Goal: Task Accomplishment & Management: Use online tool/utility

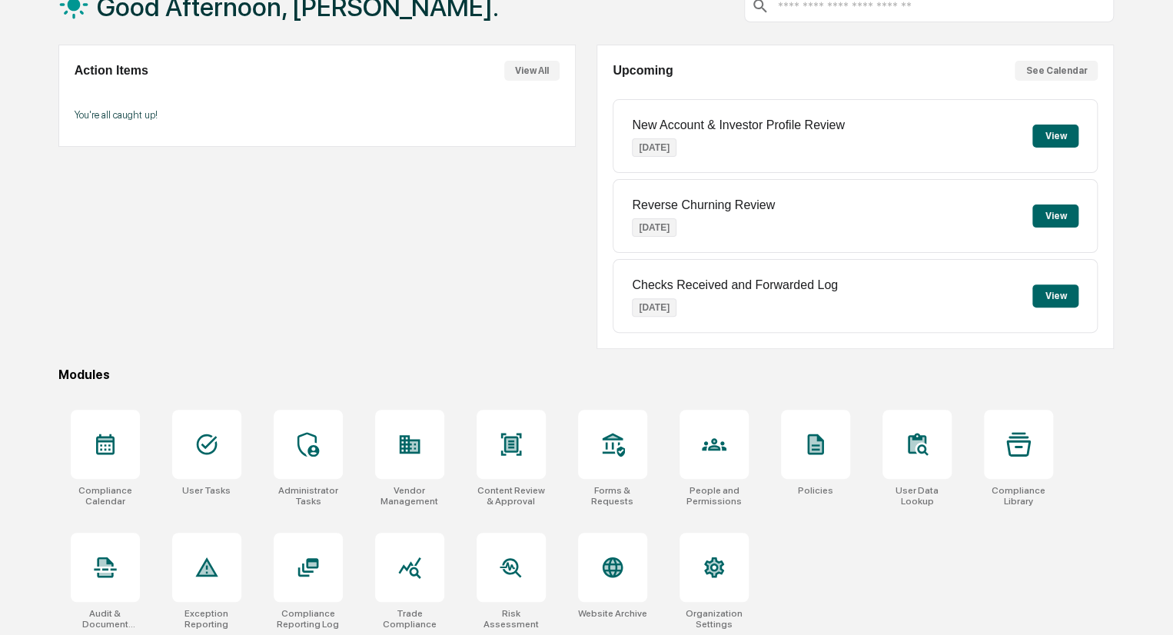
scroll to position [108, 0]
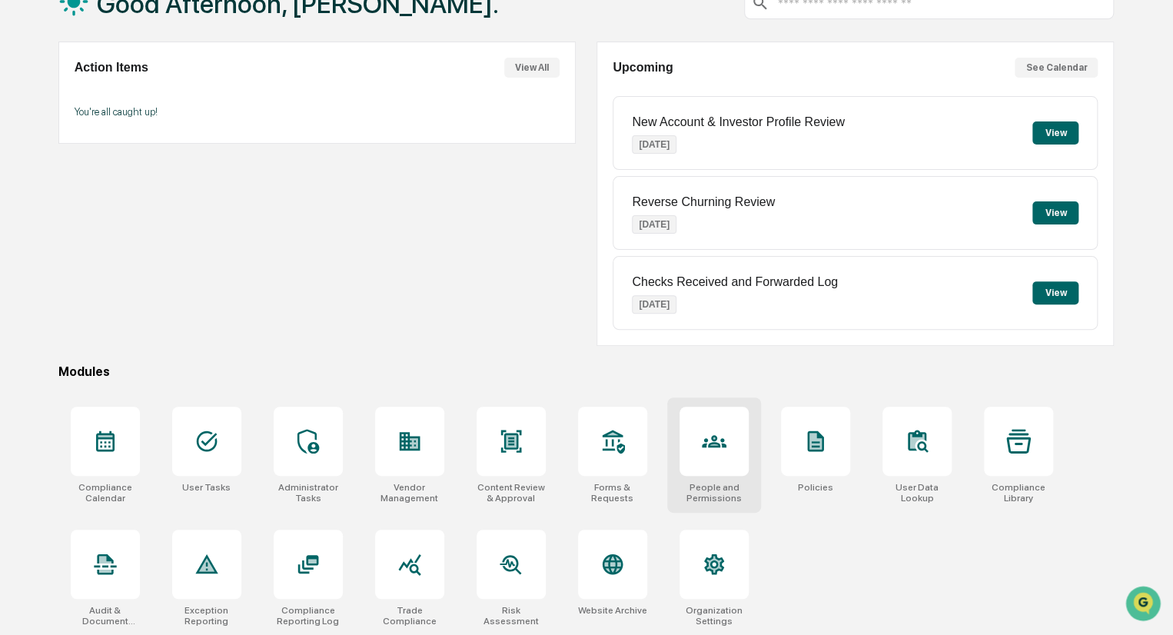
click at [716, 487] on div "People and Permissions" at bounding box center [713, 493] width 69 height 22
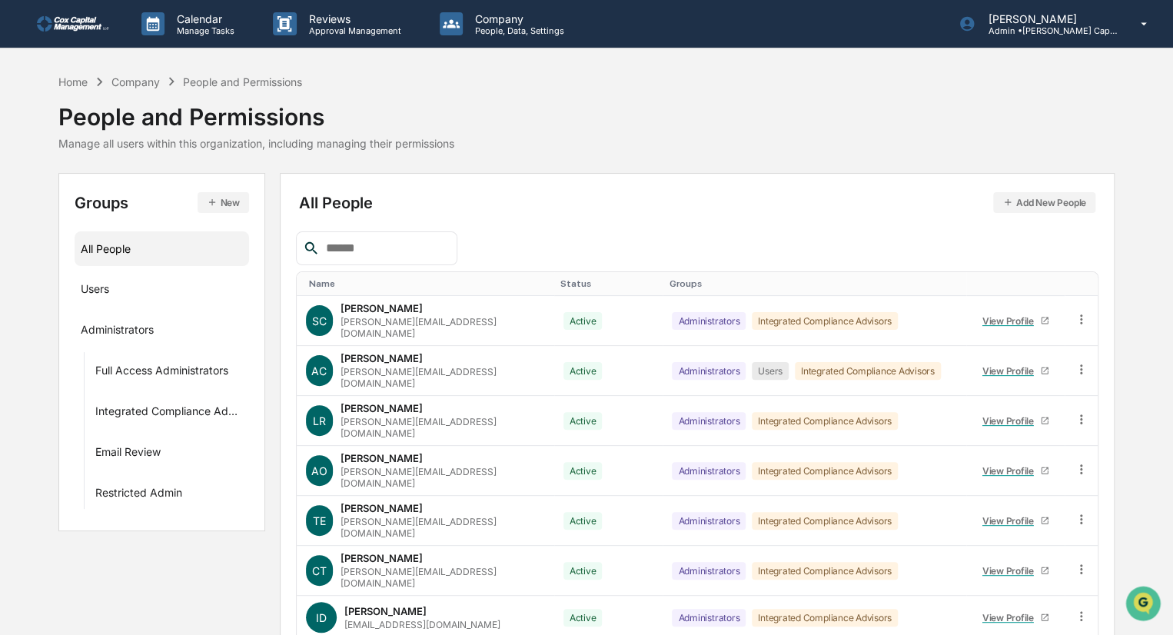
click at [65, 22] on img at bounding box center [74, 23] width 74 height 15
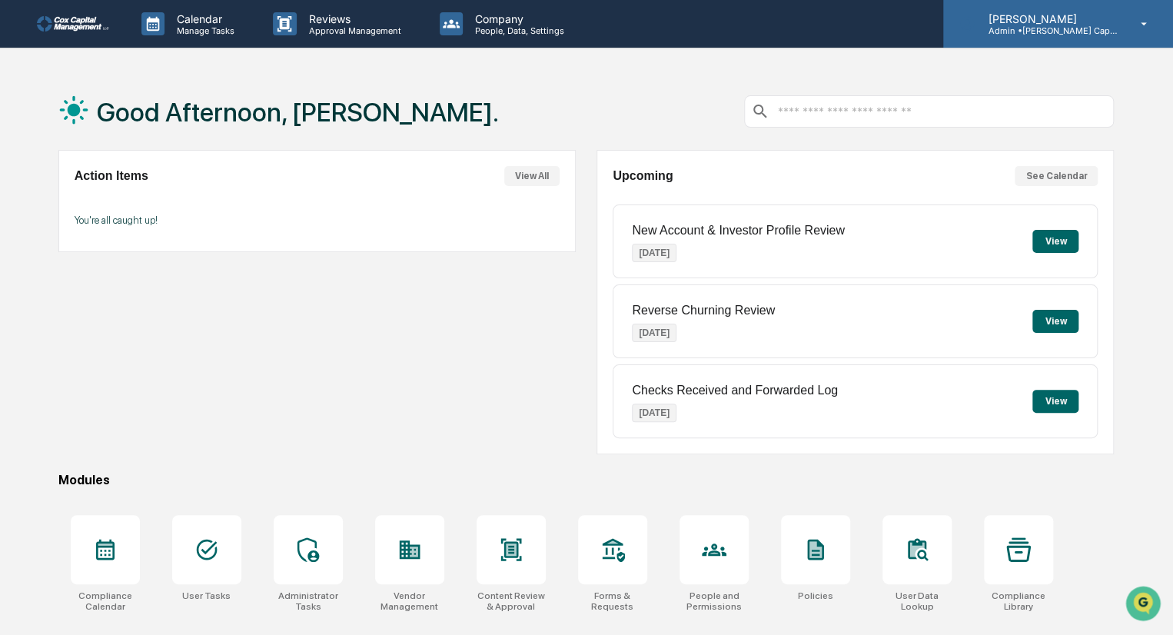
click at [1144, 23] on icon at bounding box center [1144, 23] width 6 height 3
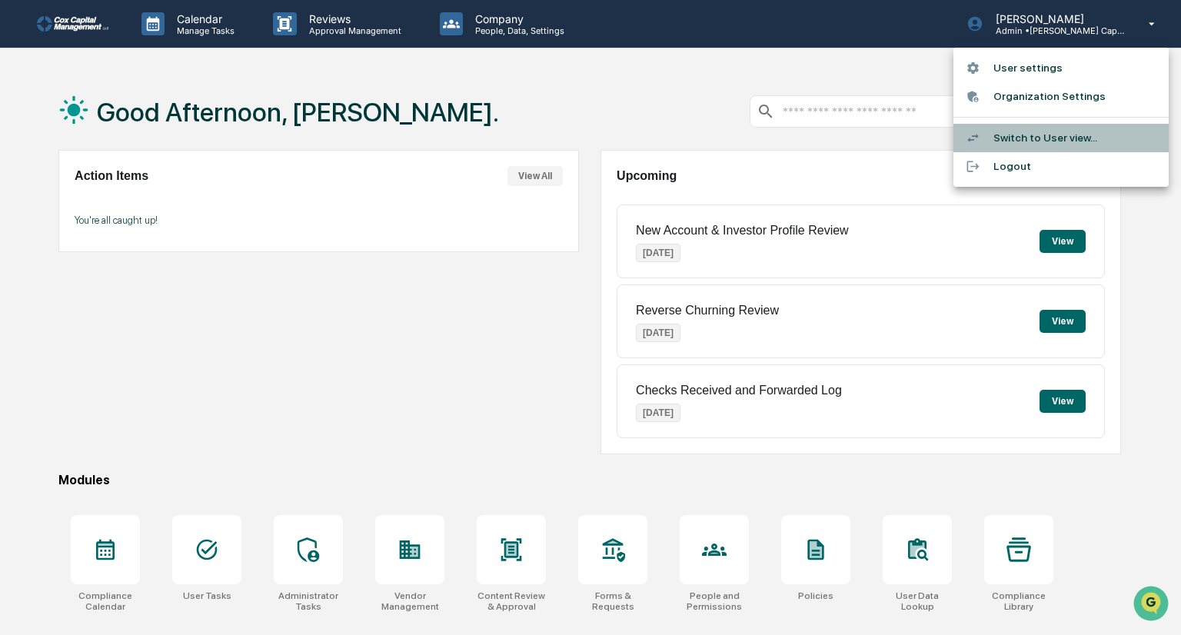
click at [1053, 131] on li "Switch to User view..." at bounding box center [1060, 138] width 215 height 28
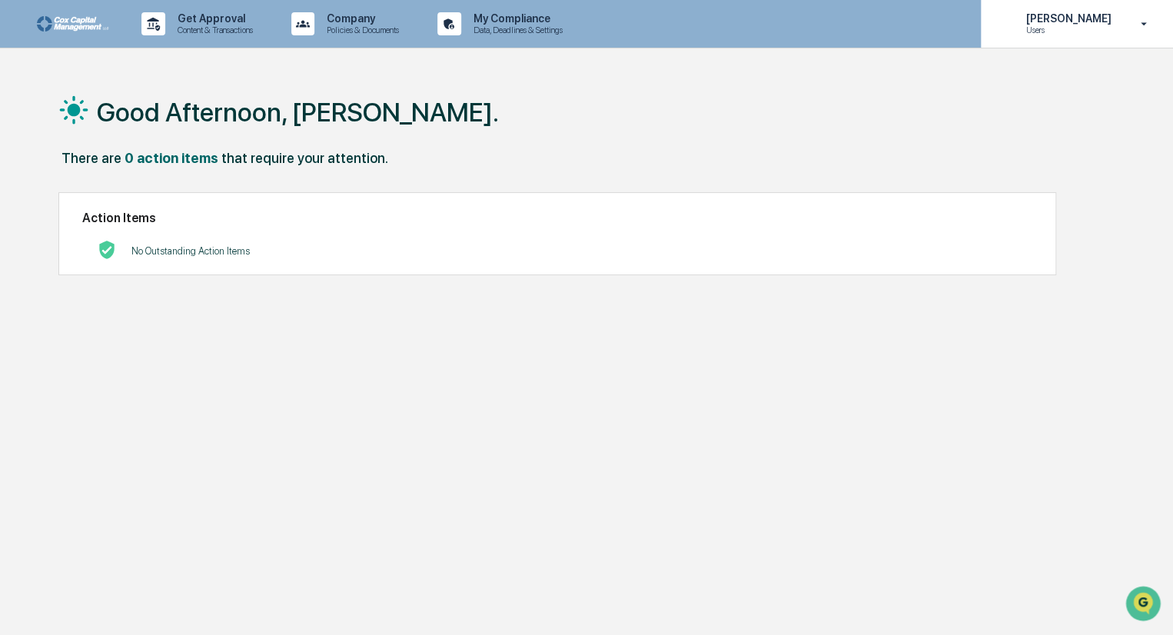
click at [1144, 25] on icon at bounding box center [1144, 24] width 27 height 15
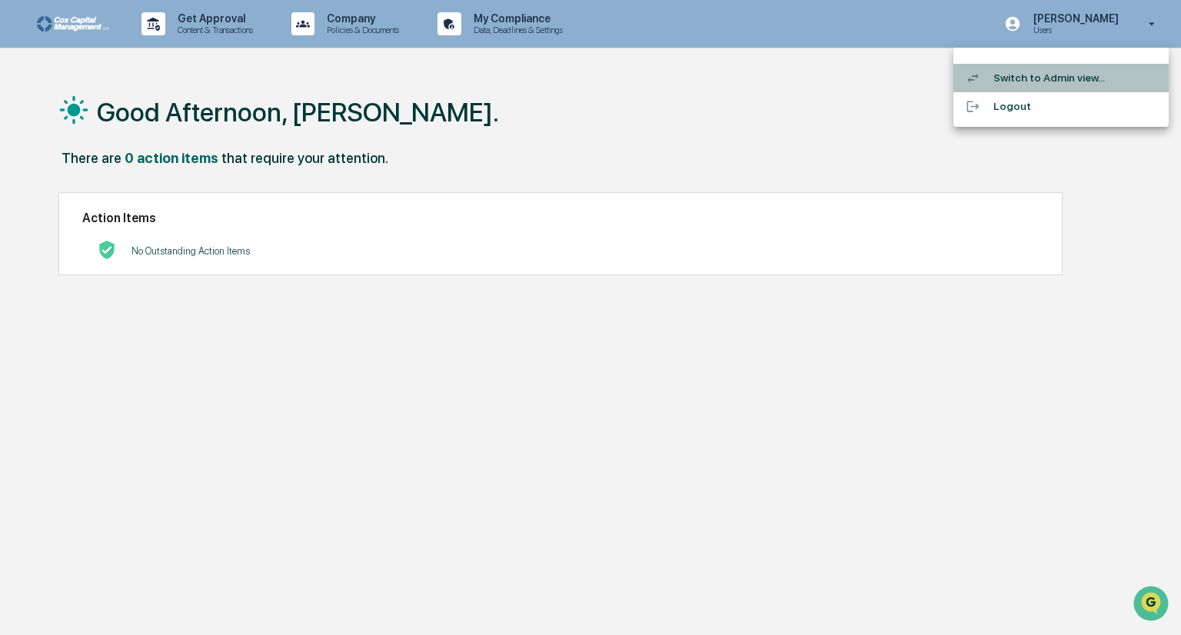
click at [1022, 81] on li "Switch to Admin view..." at bounding box center [1060, 78] width 215 height 28
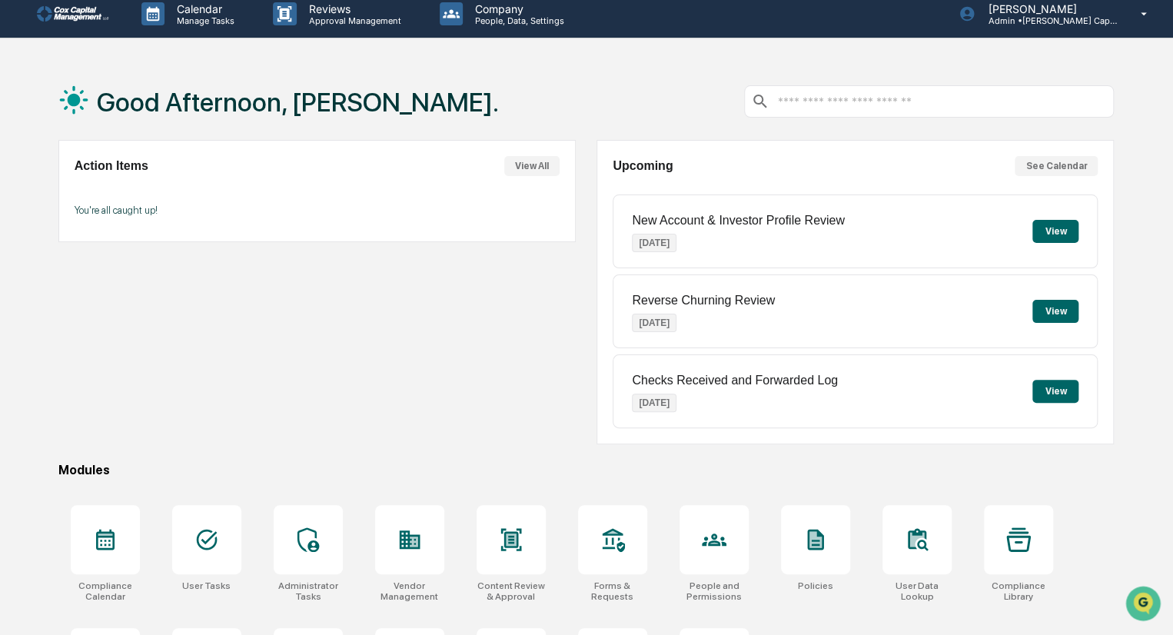
scroll to position [108, 0]
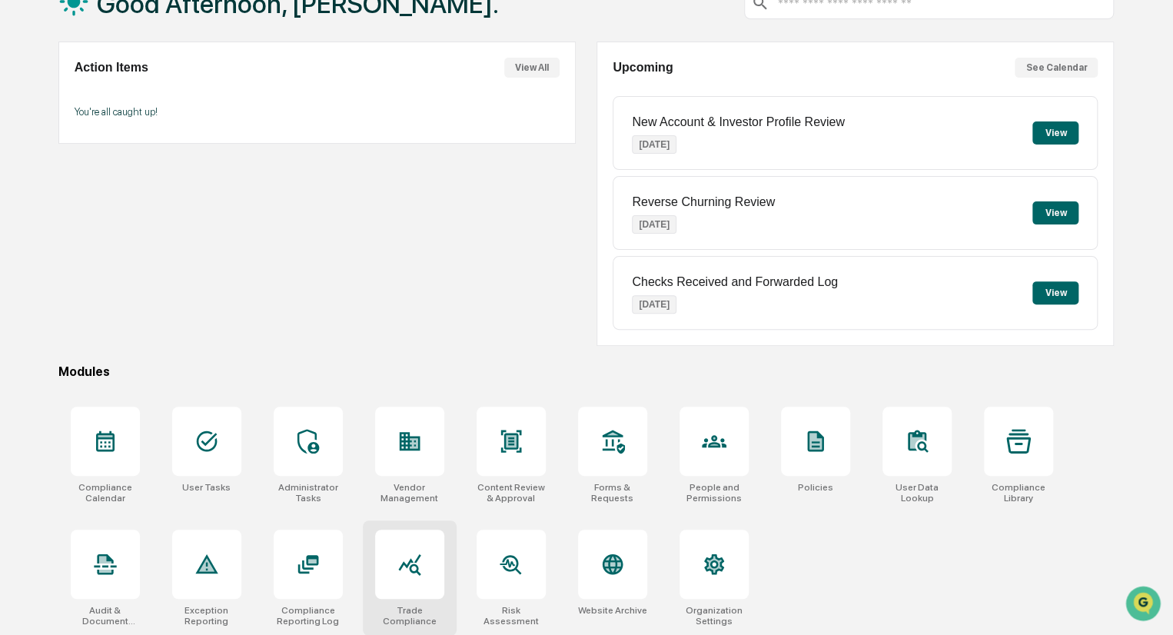
click at [386, 568] on div at bounding box center [409, 564] width 69 height 69
click at [513, 579] on div at bounding box center [511, 564] width 69 height 69
click at [714, 572] on icon at bounding box center [714, 564] width 20 height 21
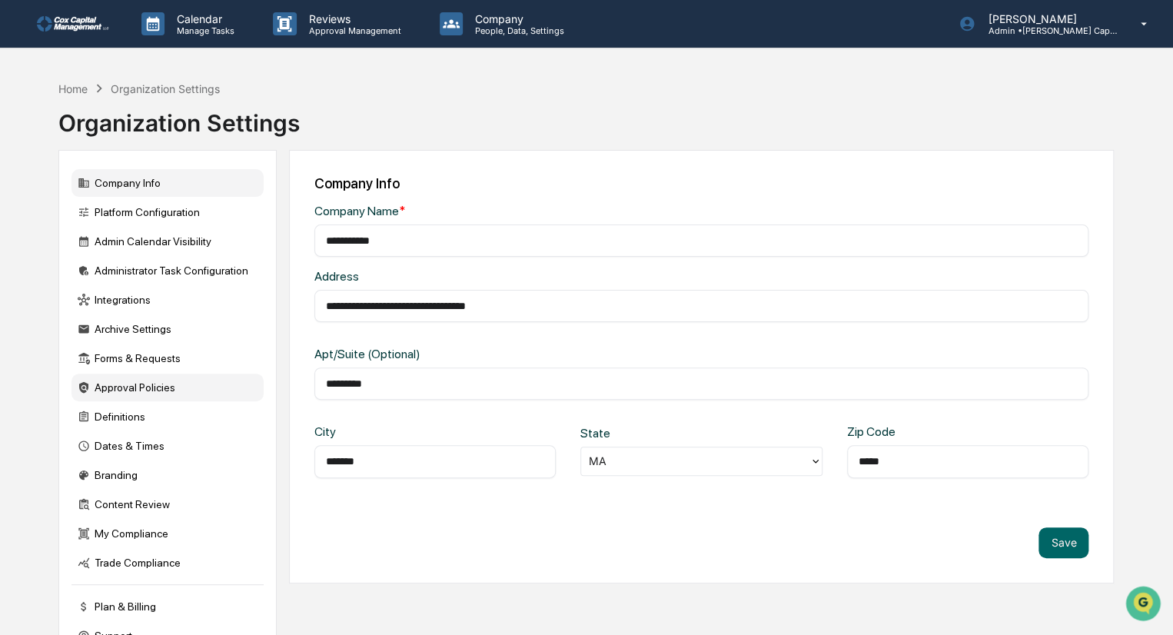
click at [108, 394] on div "Approval Policies" at bounding box center [167, 388] width 192 height 28
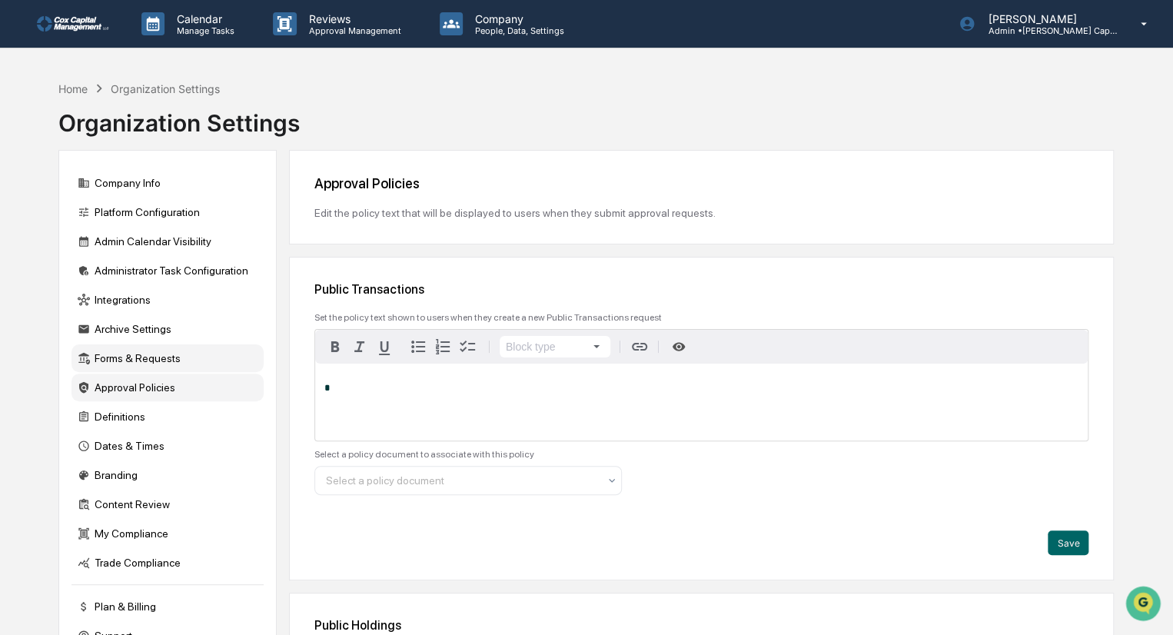
click at [130, 360] on div "Forms & Requests" at bounding box center [167, 358] width 192 height 28
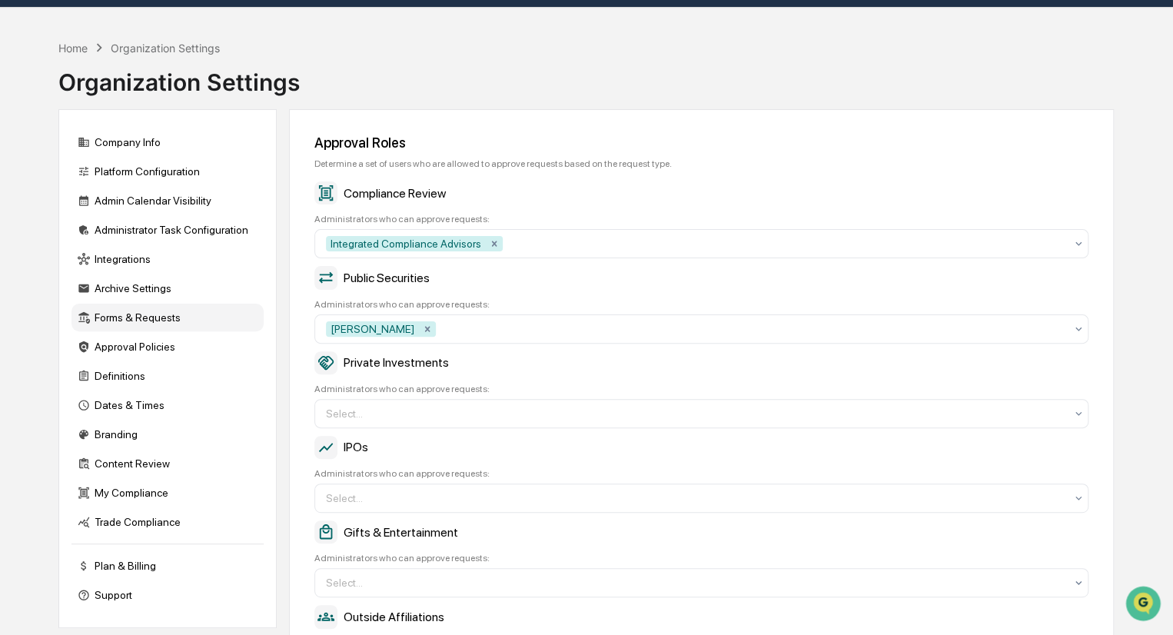
scroll to position [77, 0]
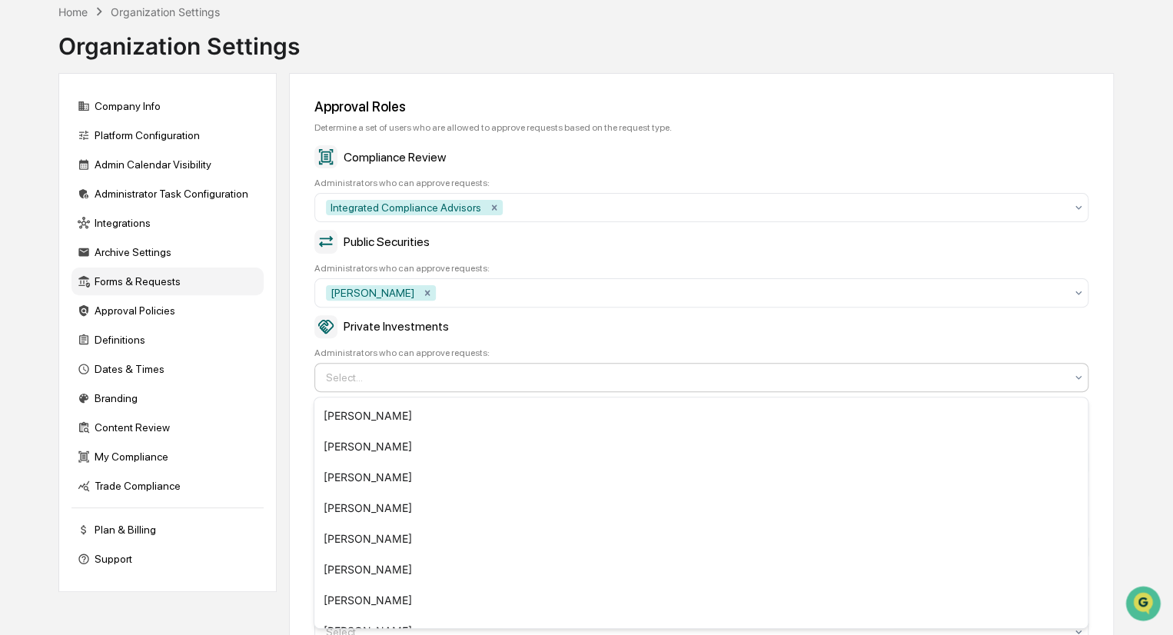
click at [1082, 376] on icon at bounding box center [1078, 377] width 12 height 12
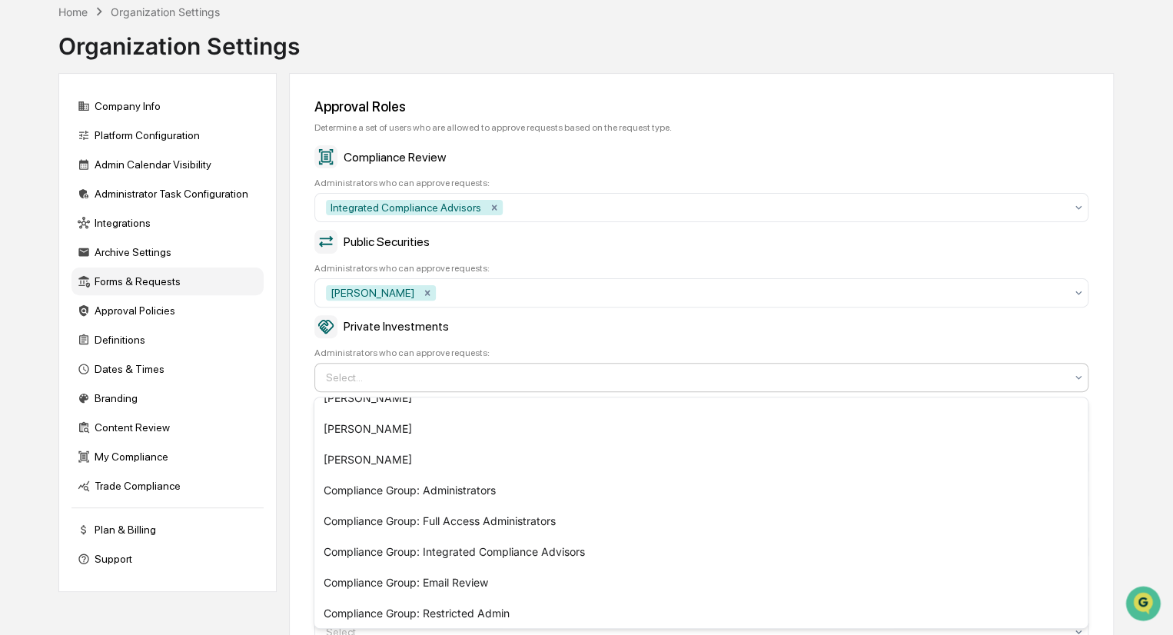
scroll to position [206, 0]
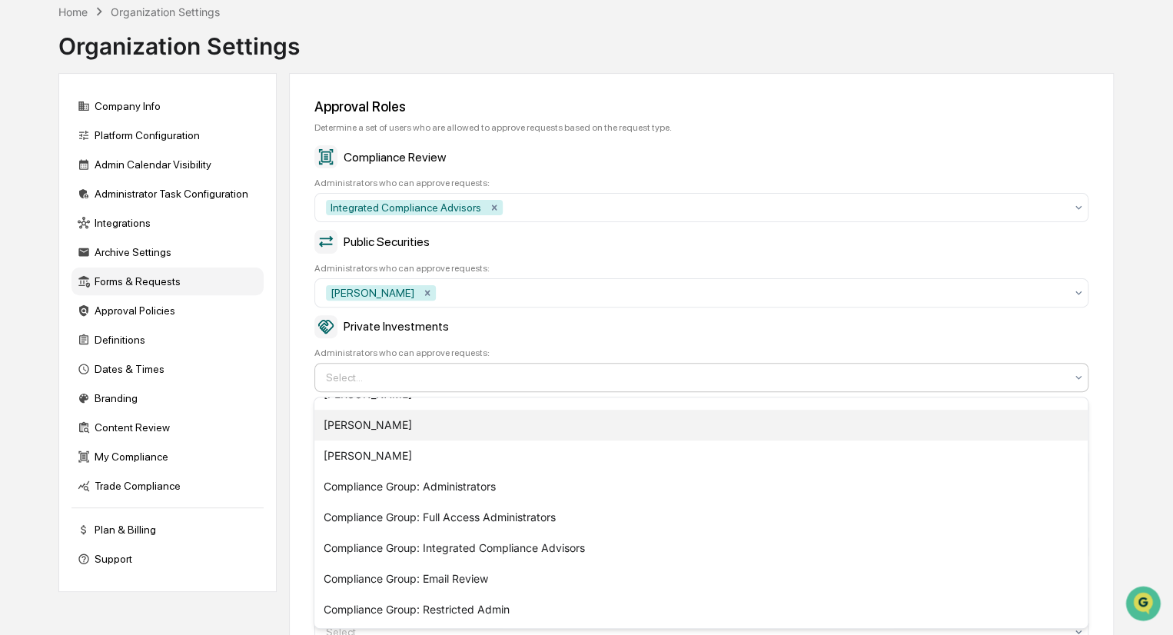
click at [415, 420] on div "Ethan Brown" at bounding box center [700, 425] width 773 height 31
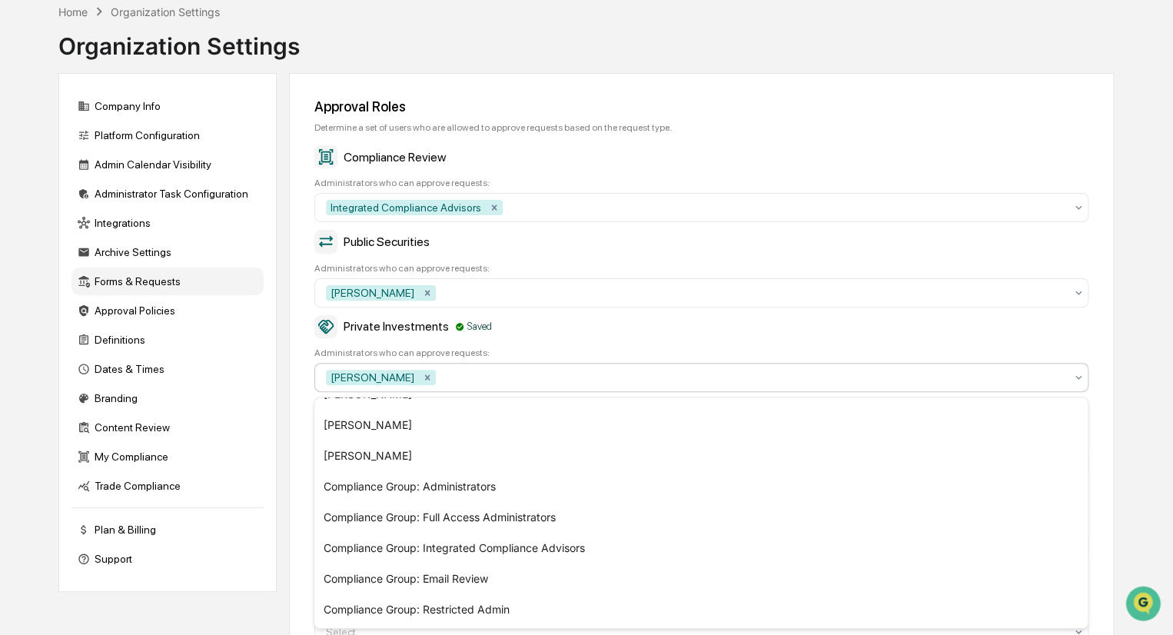
click at [689, 333] on div "Private Investments Saved" at bounding box center [701, 326] width 774 height 23
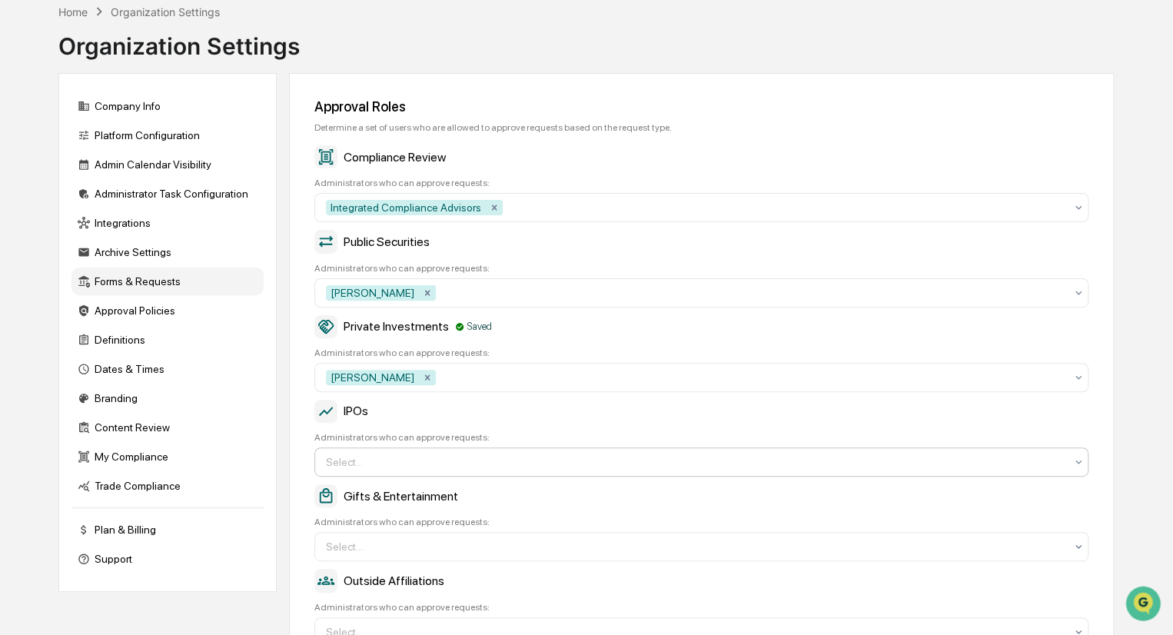
click at [1080, 214] on icon at bounding box center [1078, 207] width 12 height 12
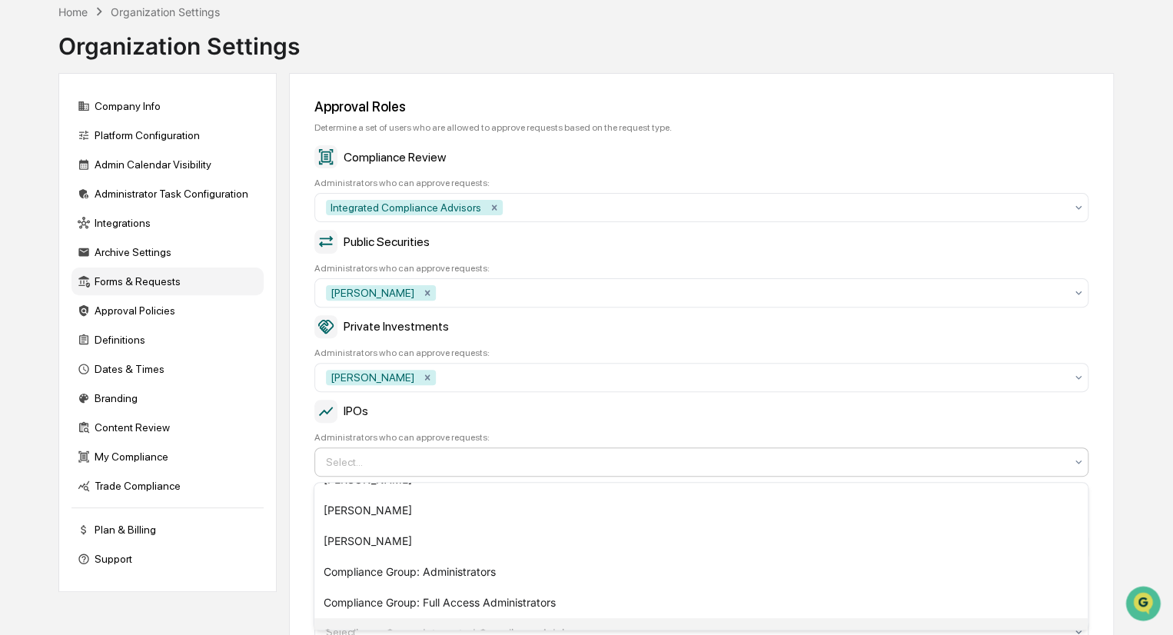
scroll to position [135, 0]
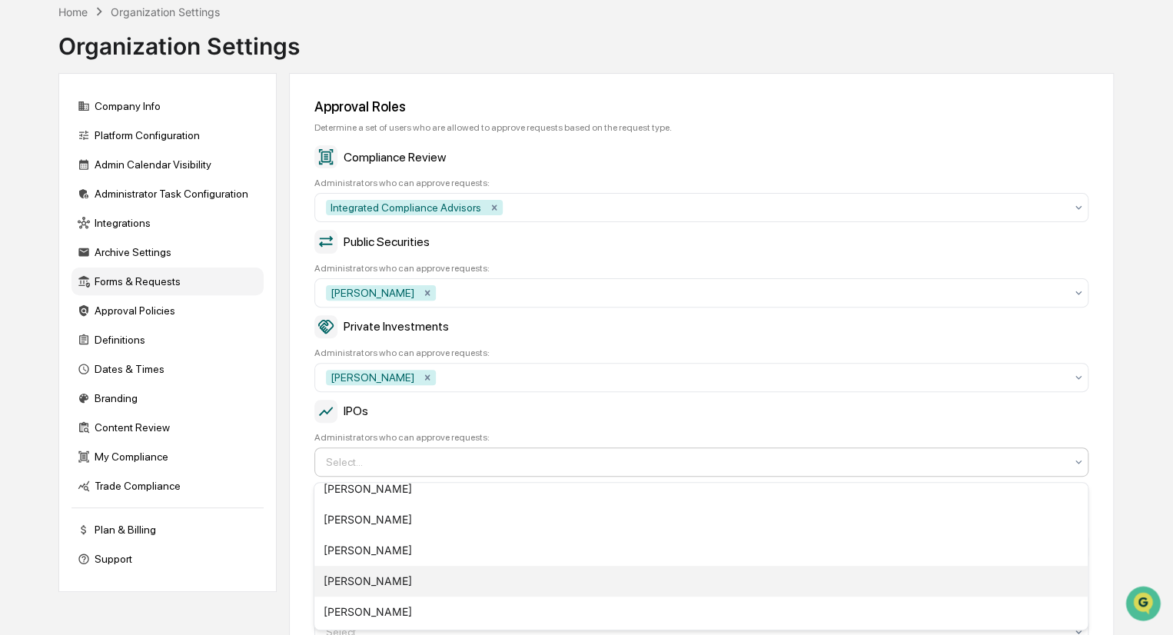
click at [372, 580] on div "Ethan Brown" at bounding box center [700, 581] width 773 height 31
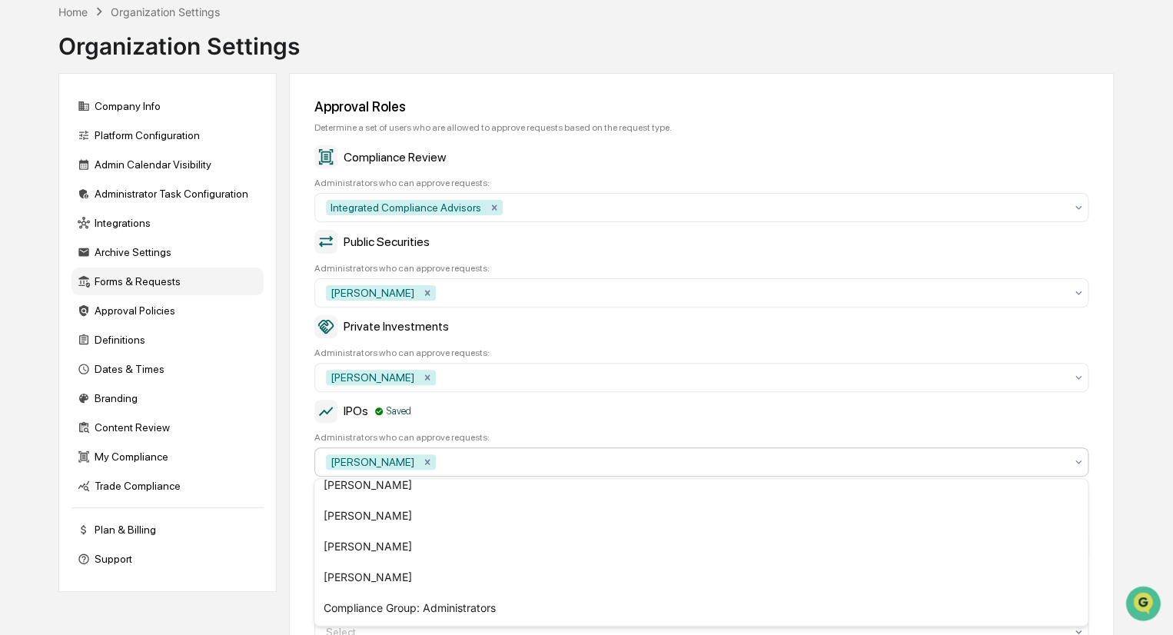
scroll to position [154, 0]
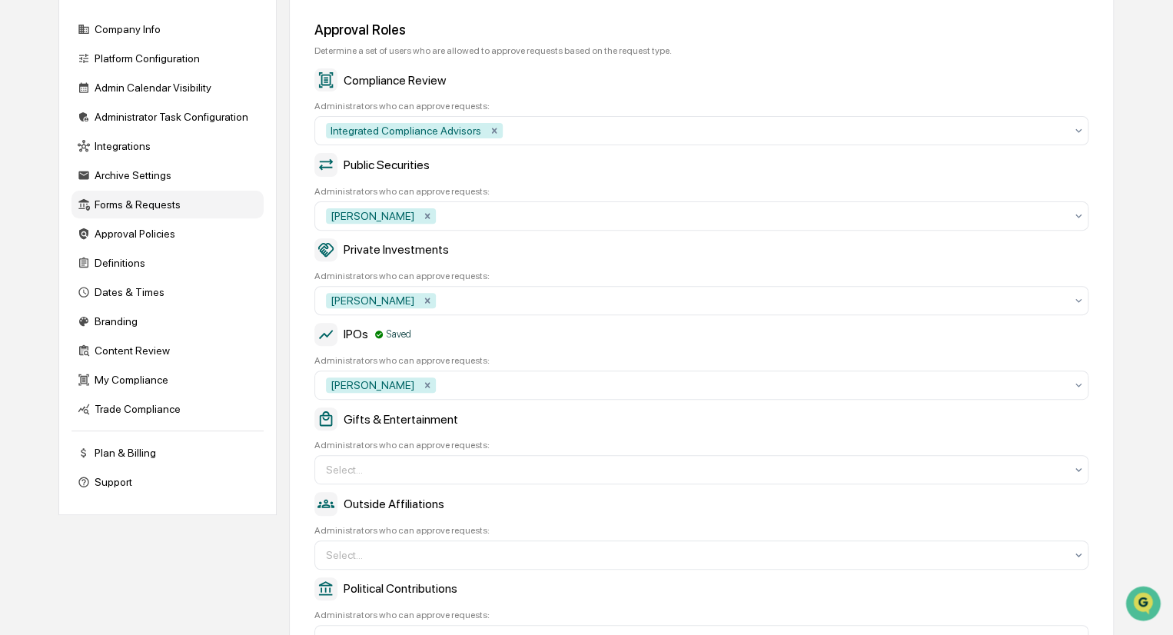
click at [649, 351] on div "IPOs Saved Administrators who can approve requests: Ethan Brown" at bounding box center [701, 361] width 774 height 77
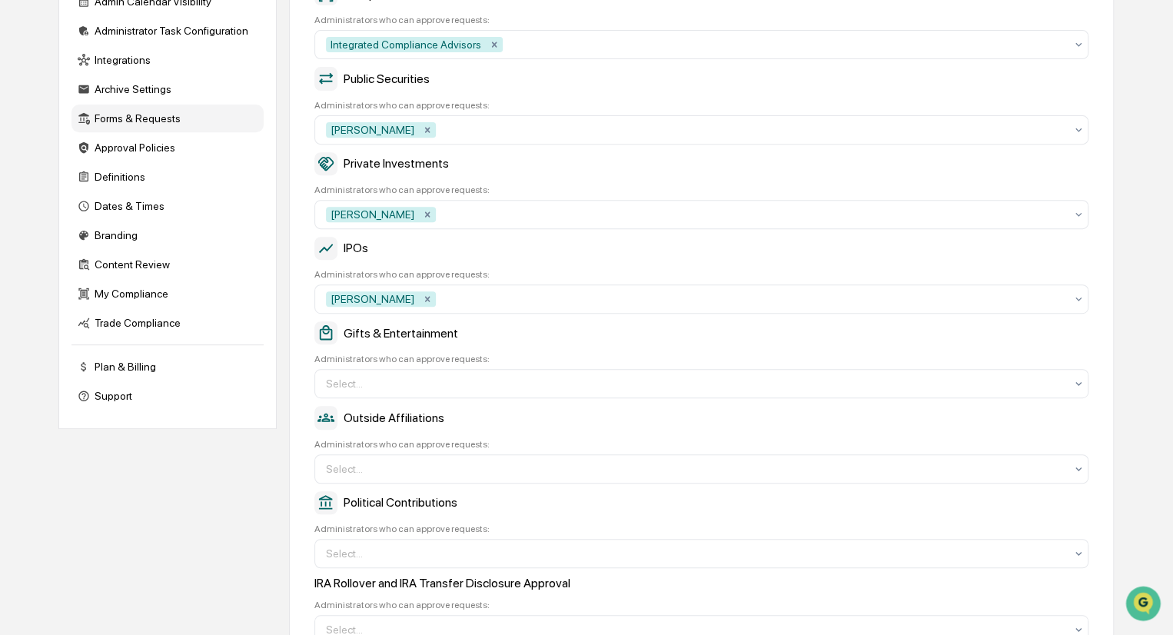
scroll to position [0, 0]
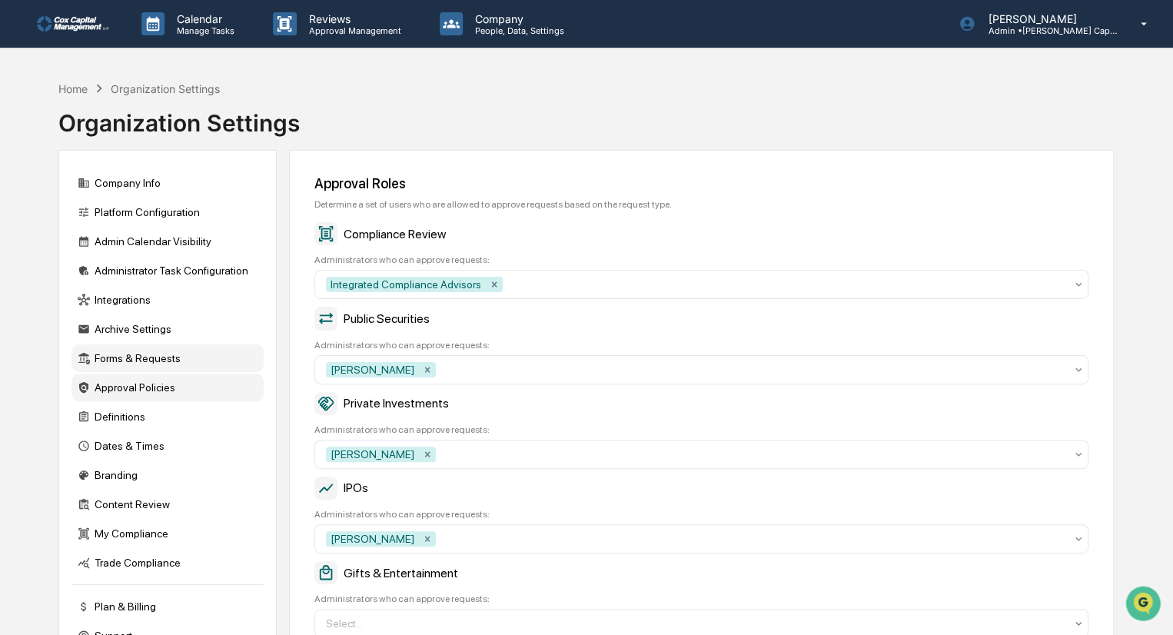
click at [123, 393] on div "Approval Policies" at bounding box center [167, 388] width 192 height 28
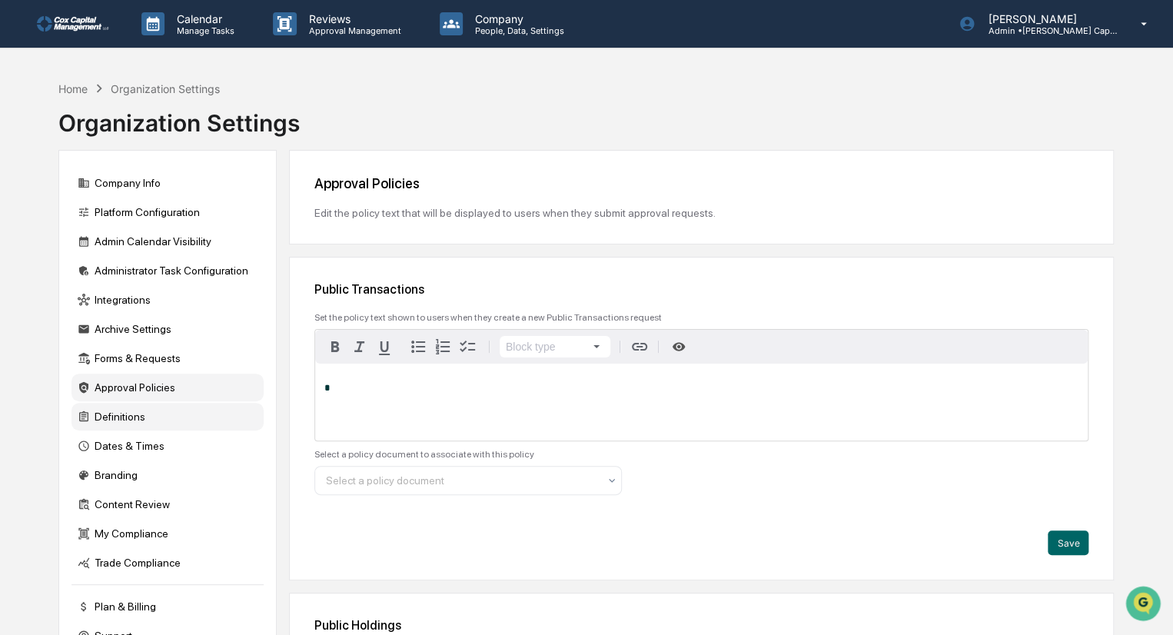
click at [119, 418] on div "Definitions" at bounding box center [167, 417] width 192 height 28
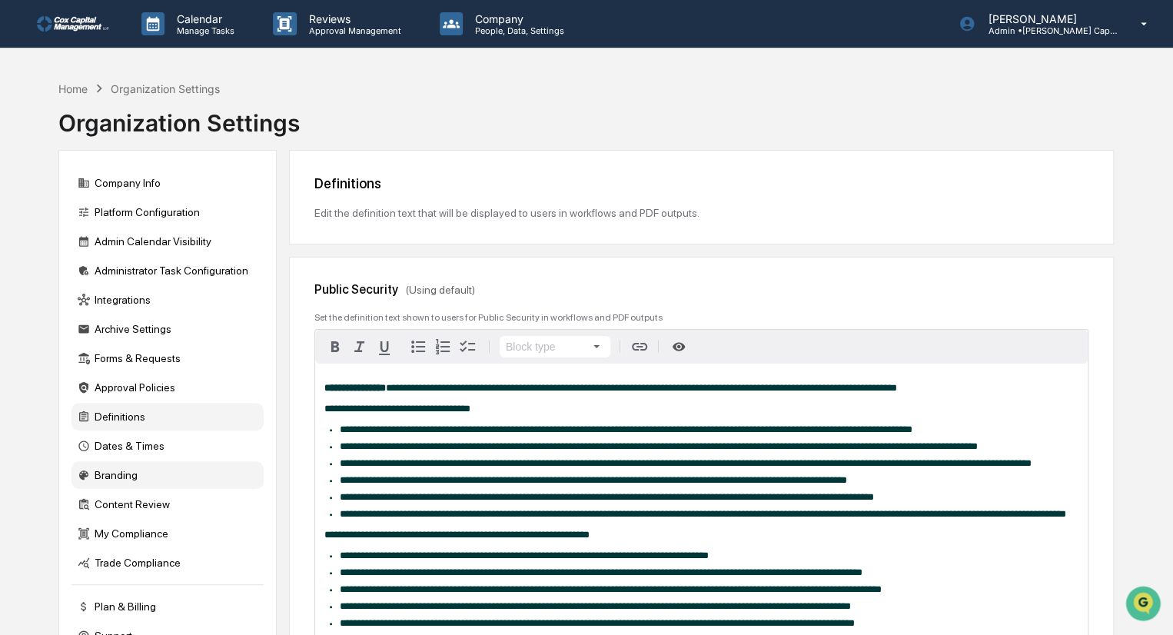
click at [113, 488] on div "Branding" at bounding box center [167, 475] width 192 height 28
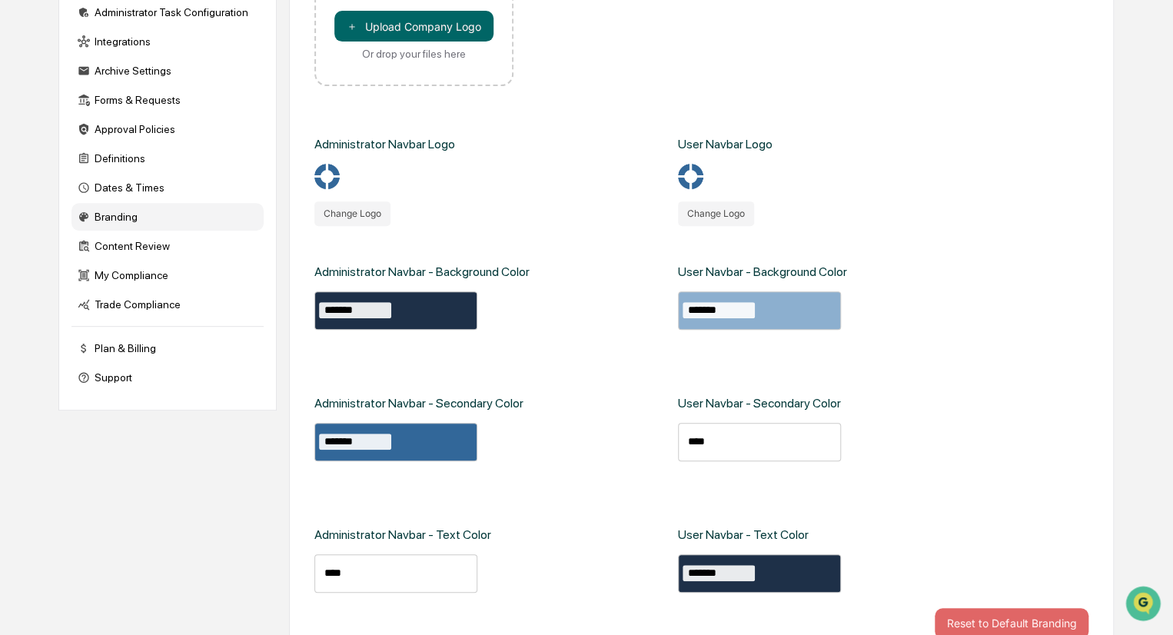
scroll to position [287, 0]
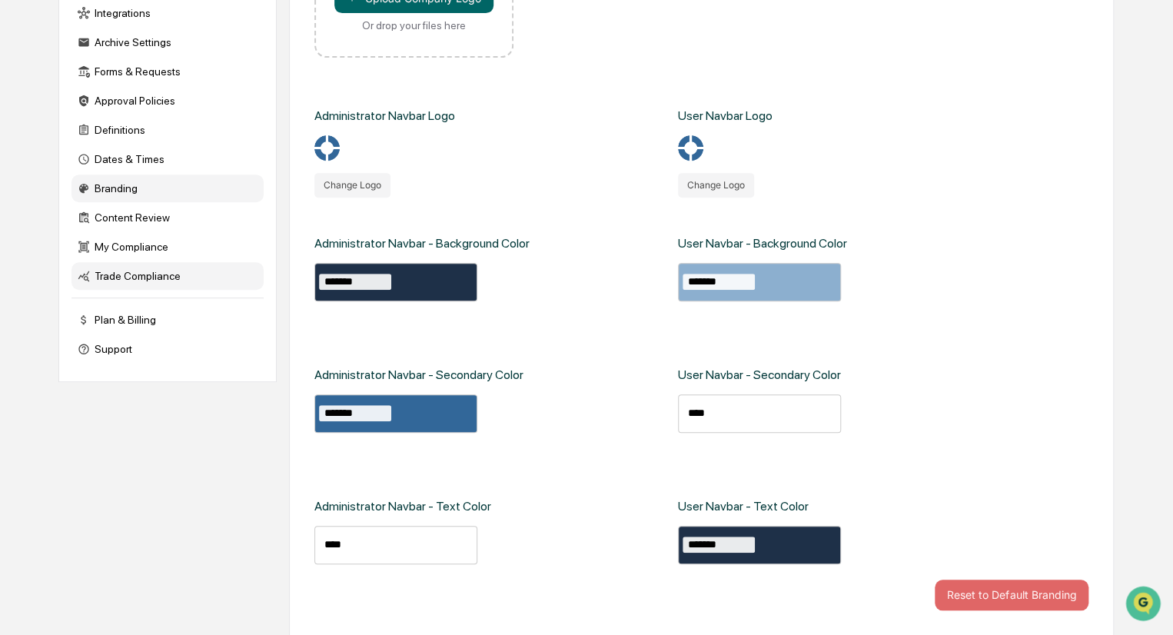
click at [135, 287] on div "Trade Compliance" at bounding box center [167, 276] width 192 height 28
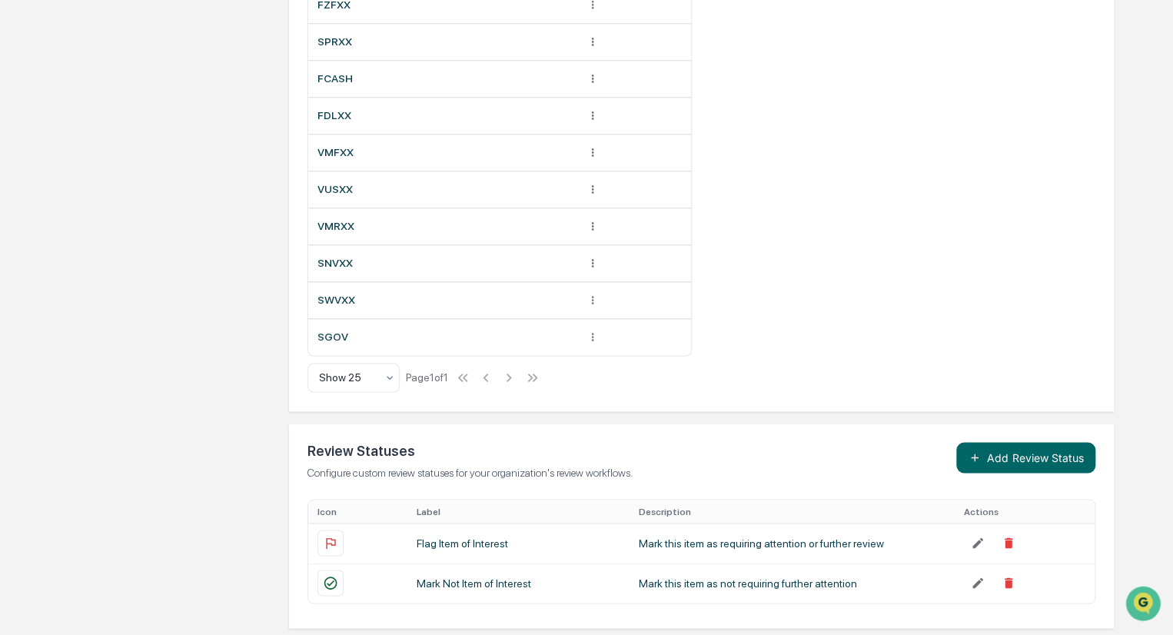
scroll to position [1074, 0]
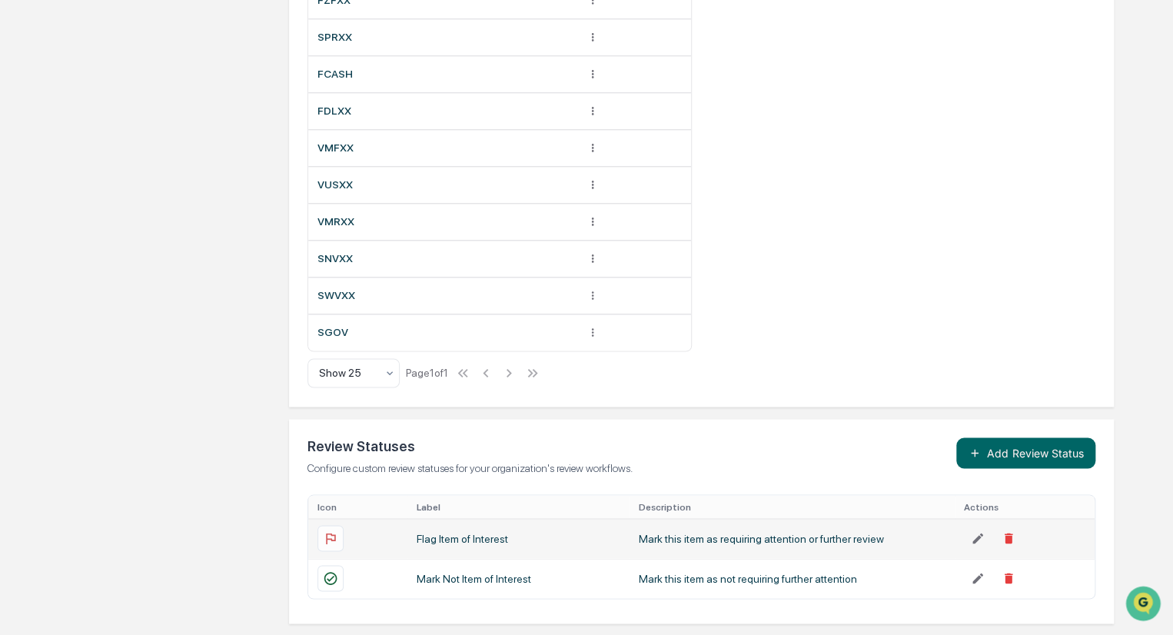
click at [749, 539] on div "Mark this item as requiring attention or further review" at bounding box center [792, 538] width 307 height 12
click at [450, 537] on div "Flag Item of Interest" at bounding box center [519, 538] width 204 height 12
click at [972, 533] on icon at bounding box center [978, 538] width 14 height 14
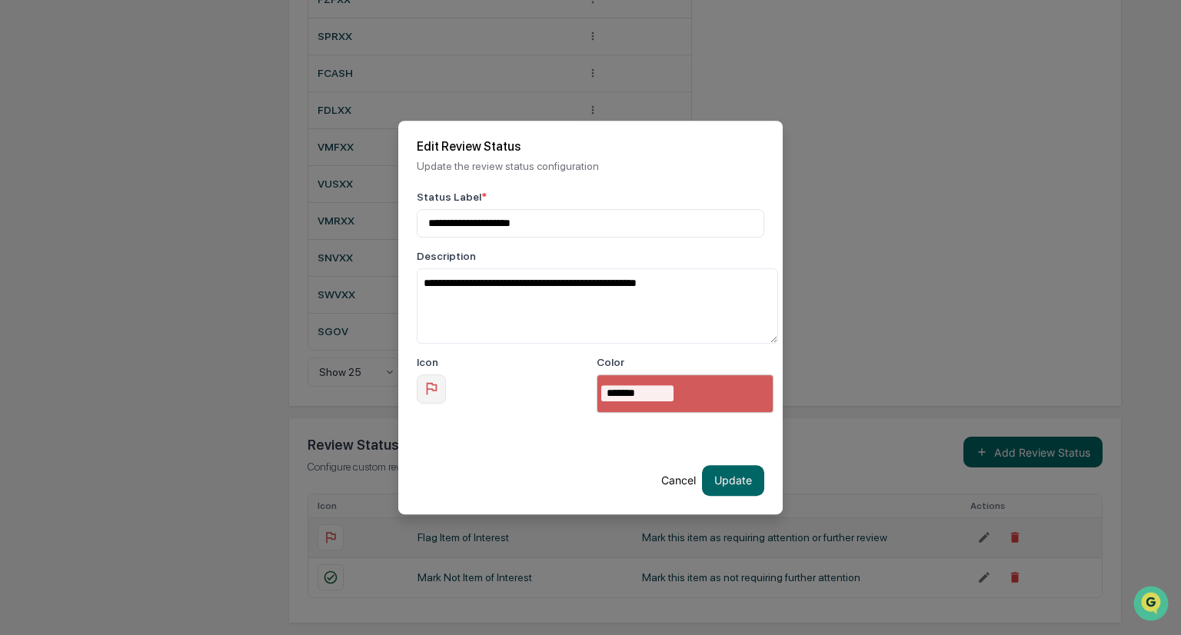
click at [676, 483] on button "Cancel" at bounding box center [678, 480] width 35 height 31
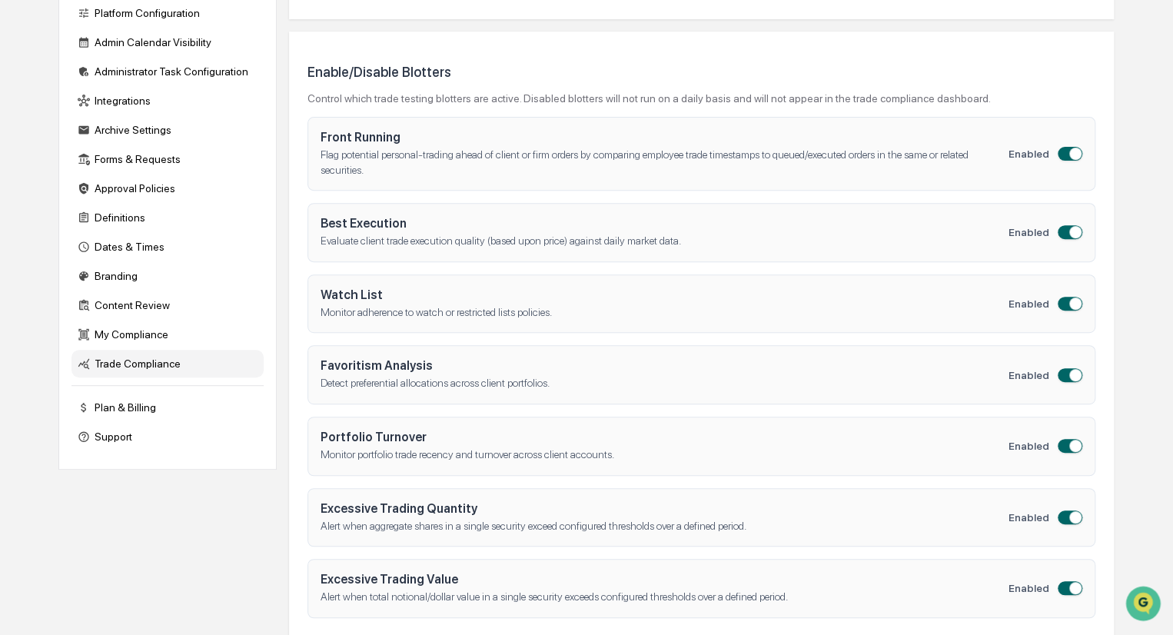
scroll to position [0, 0]
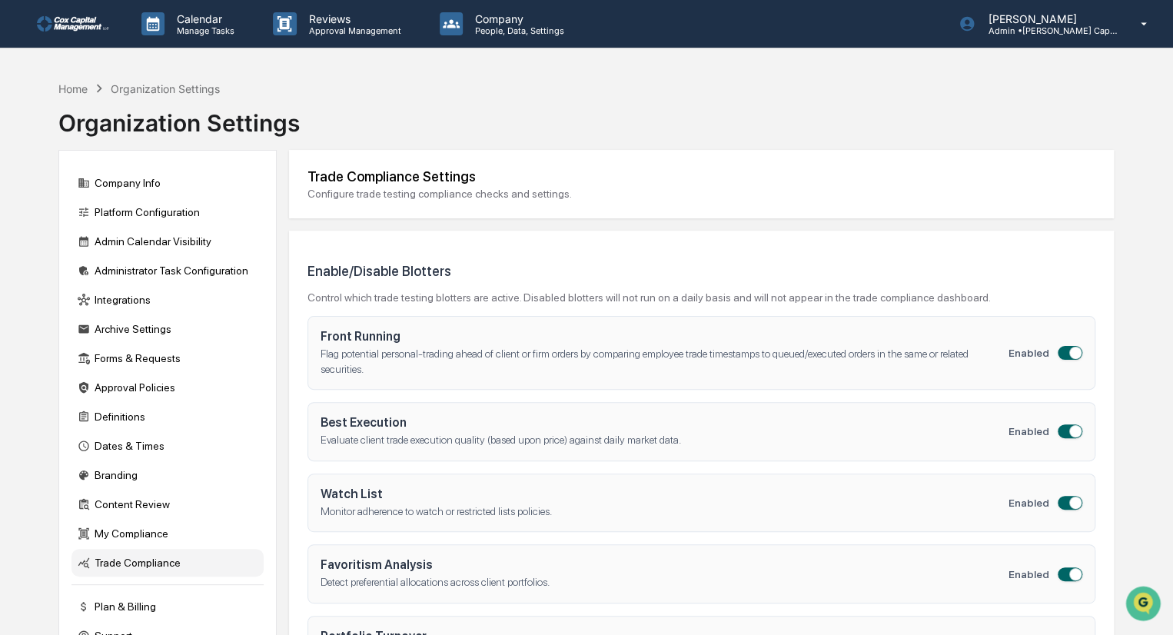
click at [54, 34] on link at bounding box center [83, 24] width 92 height 48
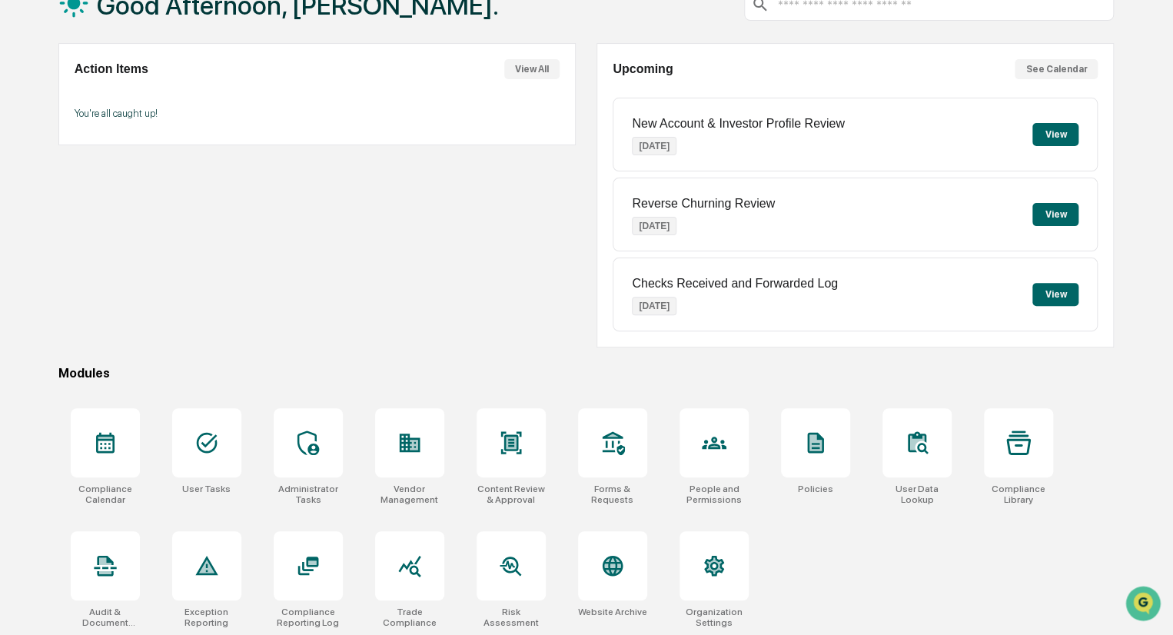
scroll to position [108, 0]
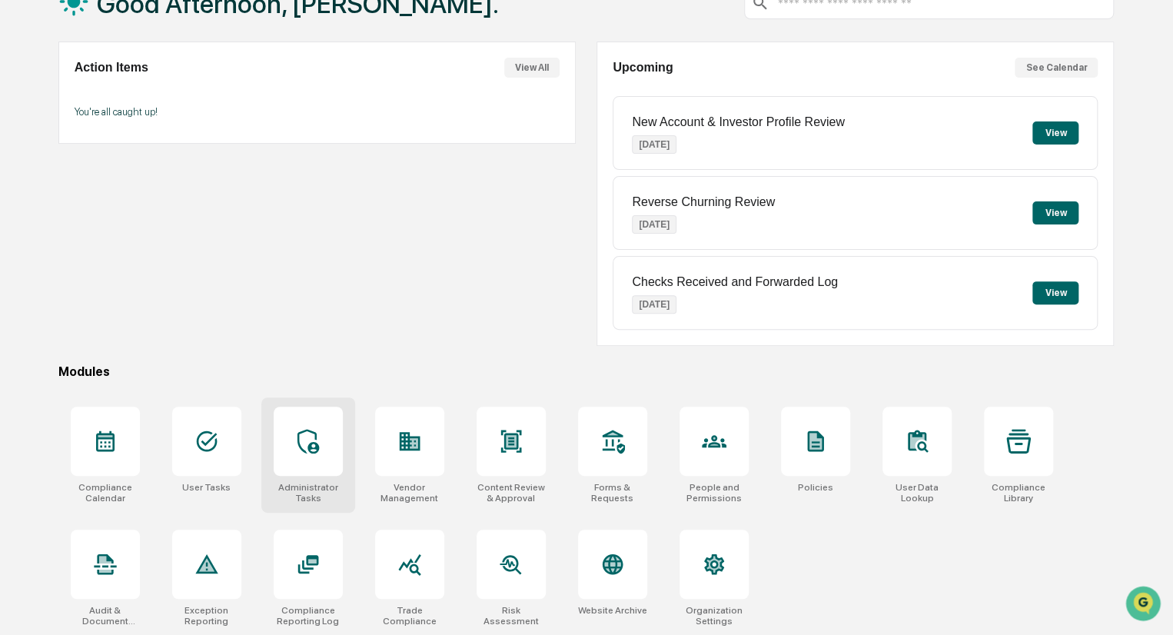
click at [316, 453] on div at bounding box center [308, 441] width 69 height 69
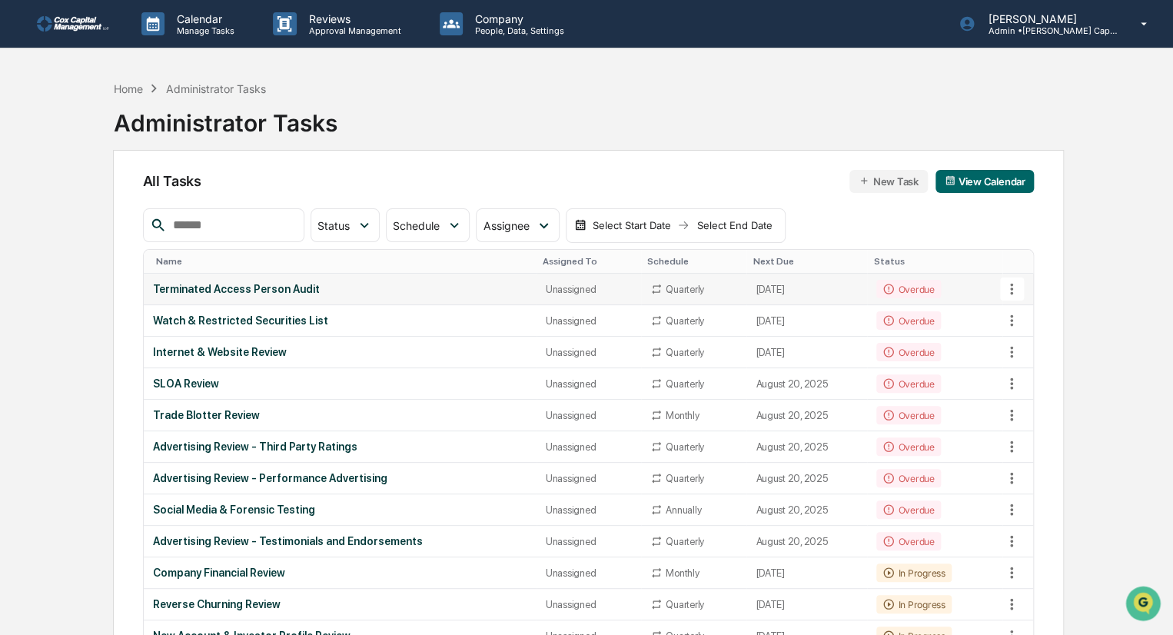
click at [231, 287] on div "Terminated Access Person Audit" at bounding box center [340, 289] width 374 height 12
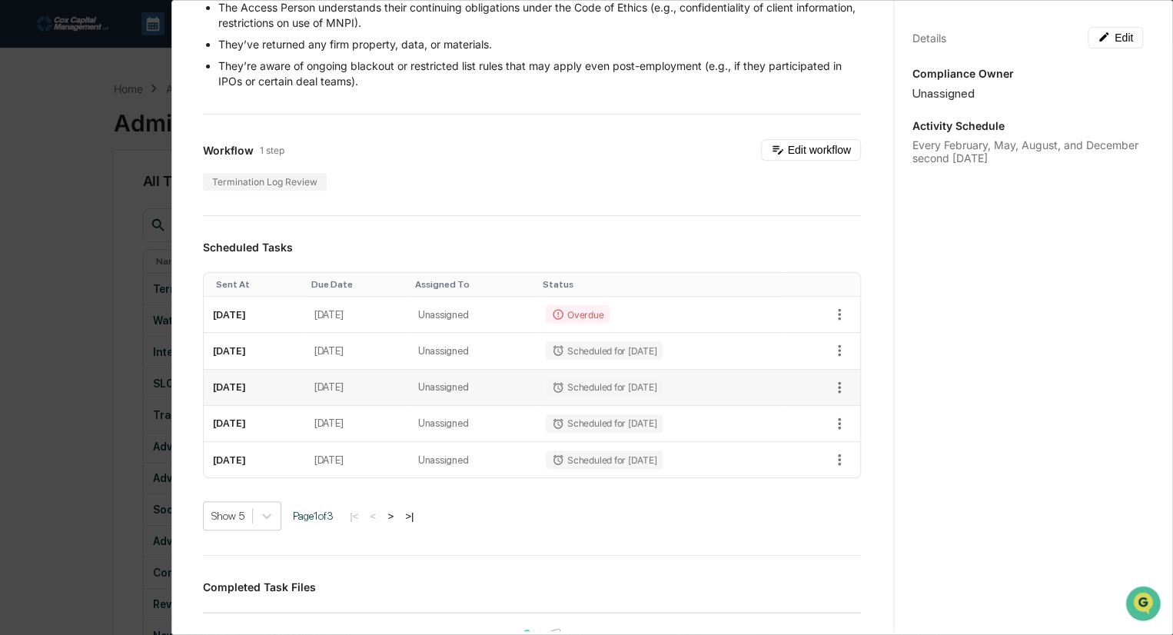
scroll to position [461, 0]
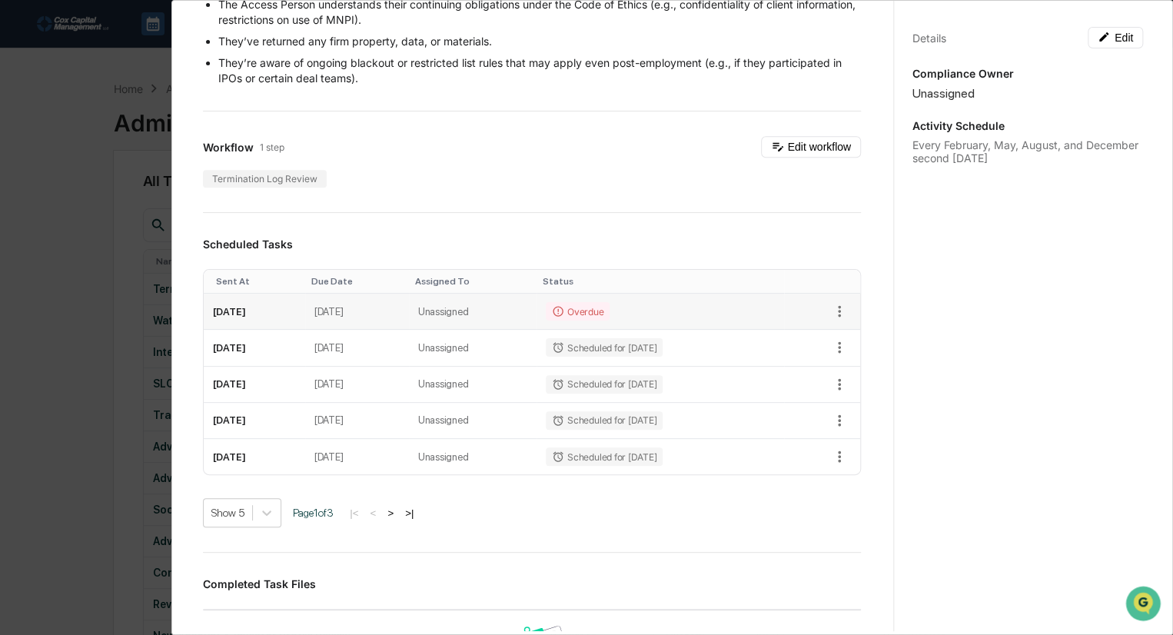
click at [243, 311] on td "August 13, 2025" at bounding box center [254, 312] width 101 height 36
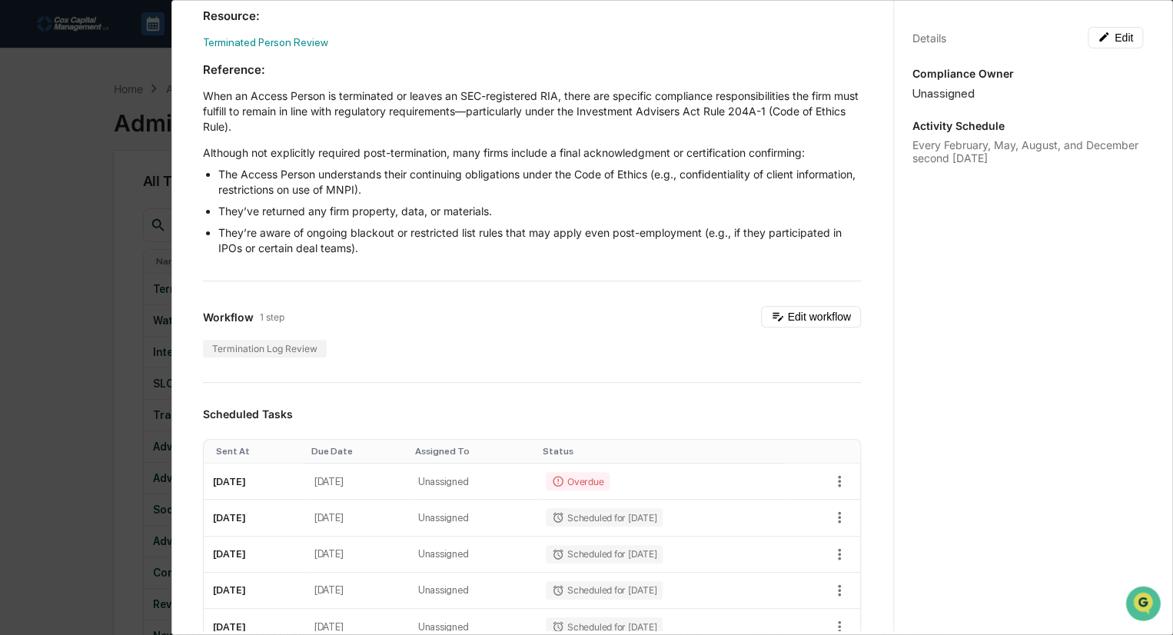
scroll to position [0, 0]
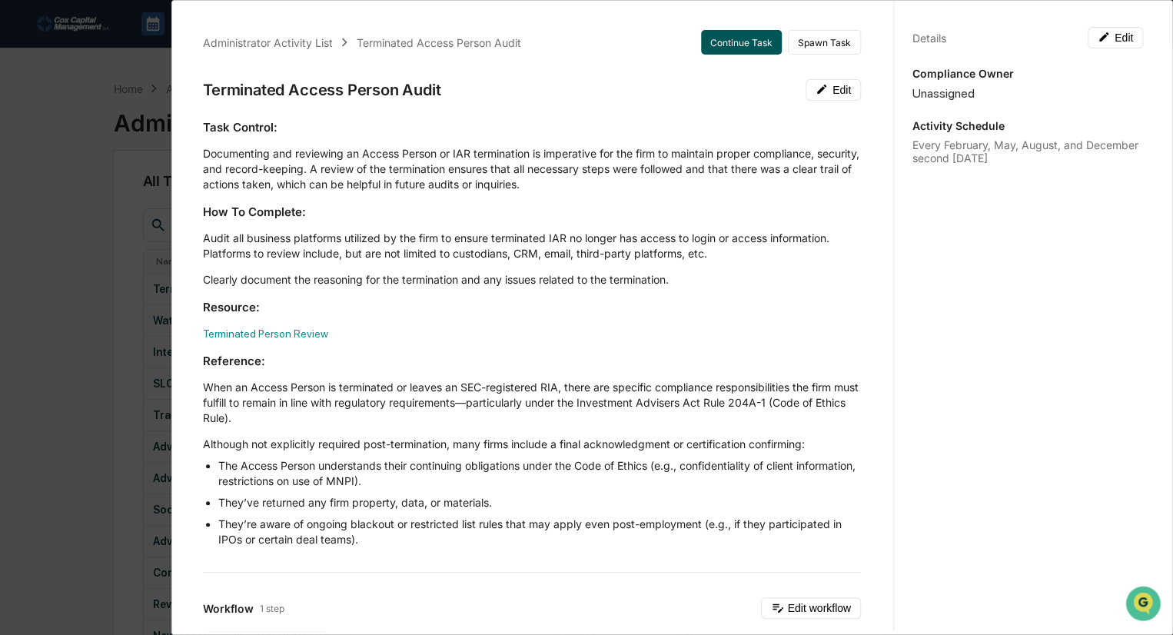
click at [726, 40] on button "Continue Task" at bounding box center [741, 42] width 81 height 25
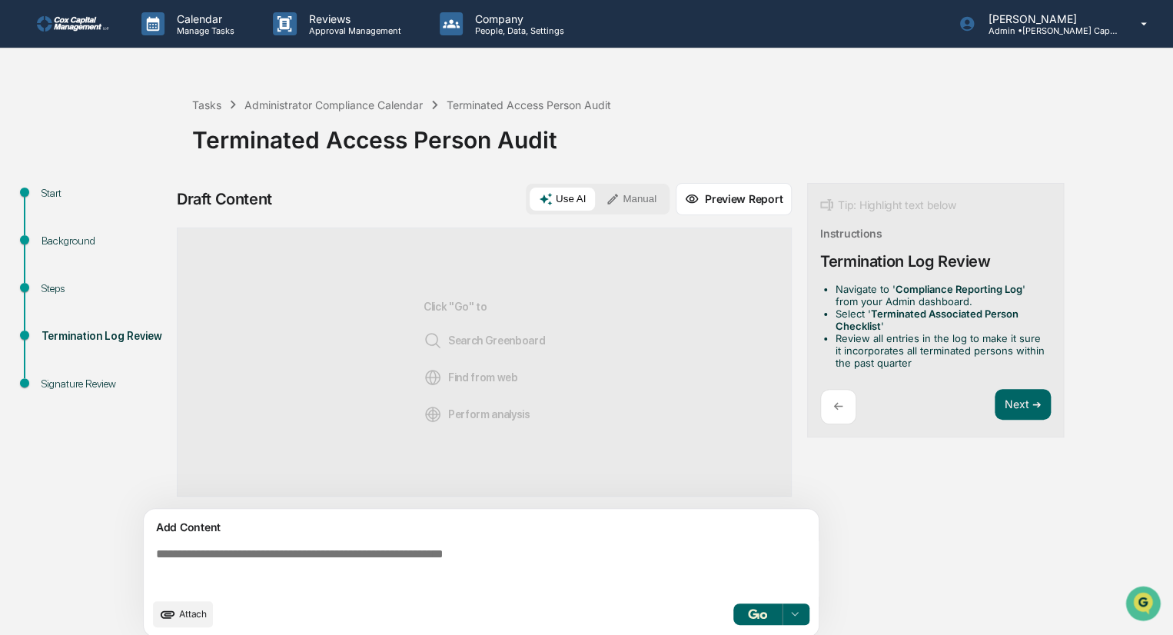
scroll to position [11, 0]
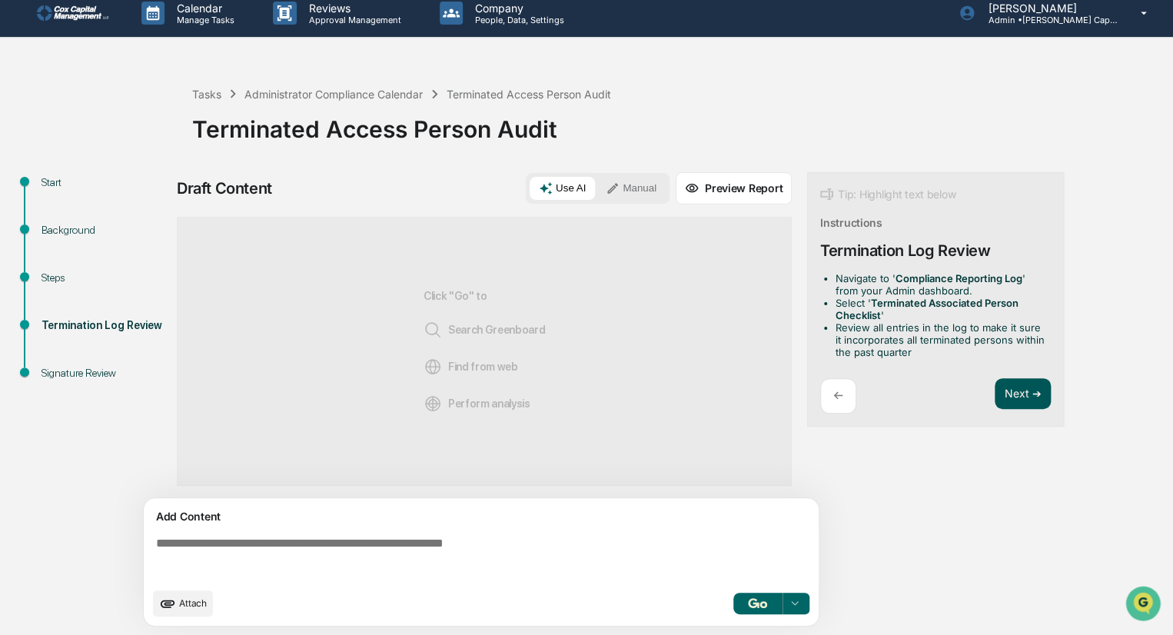
click at [1030, 394] on button "Next ➔" at bounding box center [1023, 394] width 56 height 32
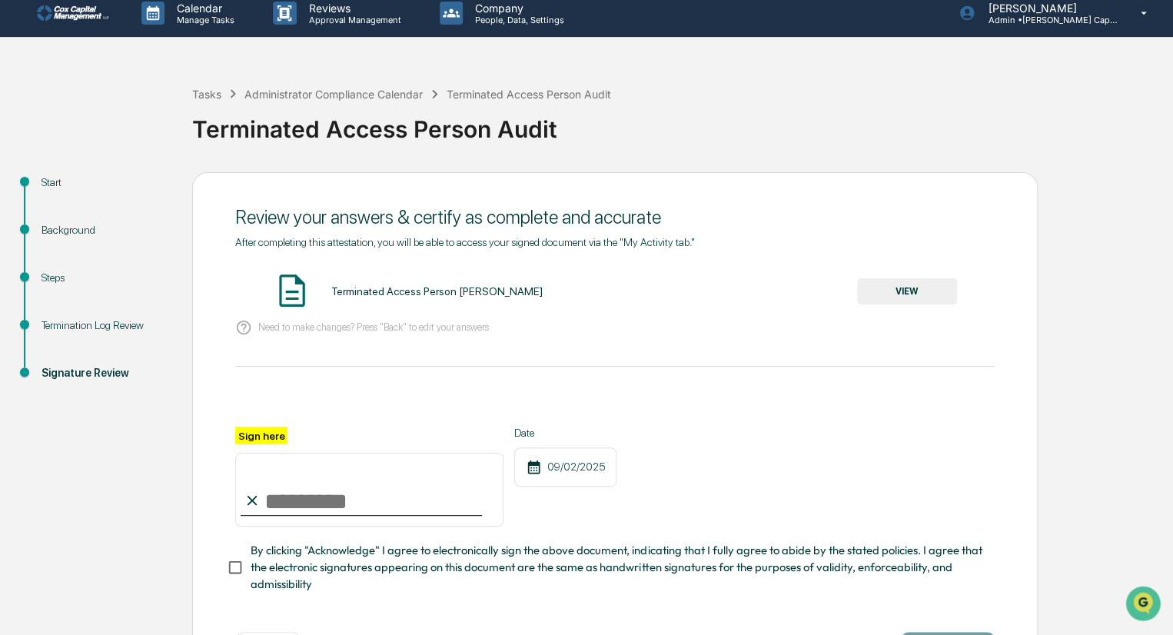
click at [101, 327] on div "Termination Log Review" at bounding box center [105, 325] width 126 height 16
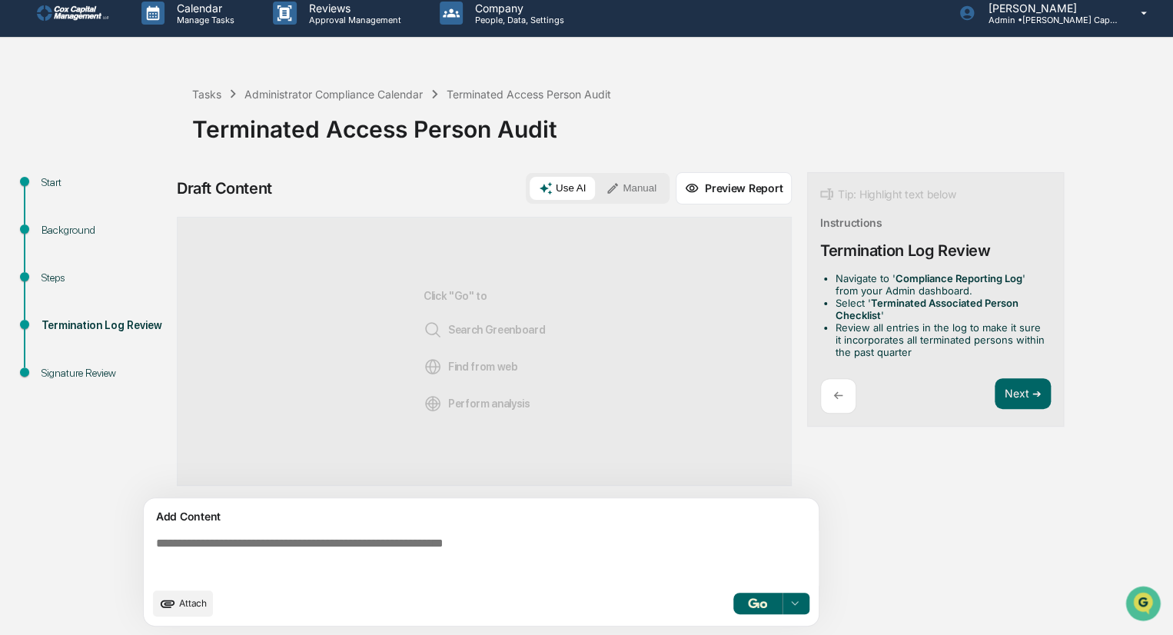
click at [78, 9] on img at bounding box center [74, 12] width 74 height 15
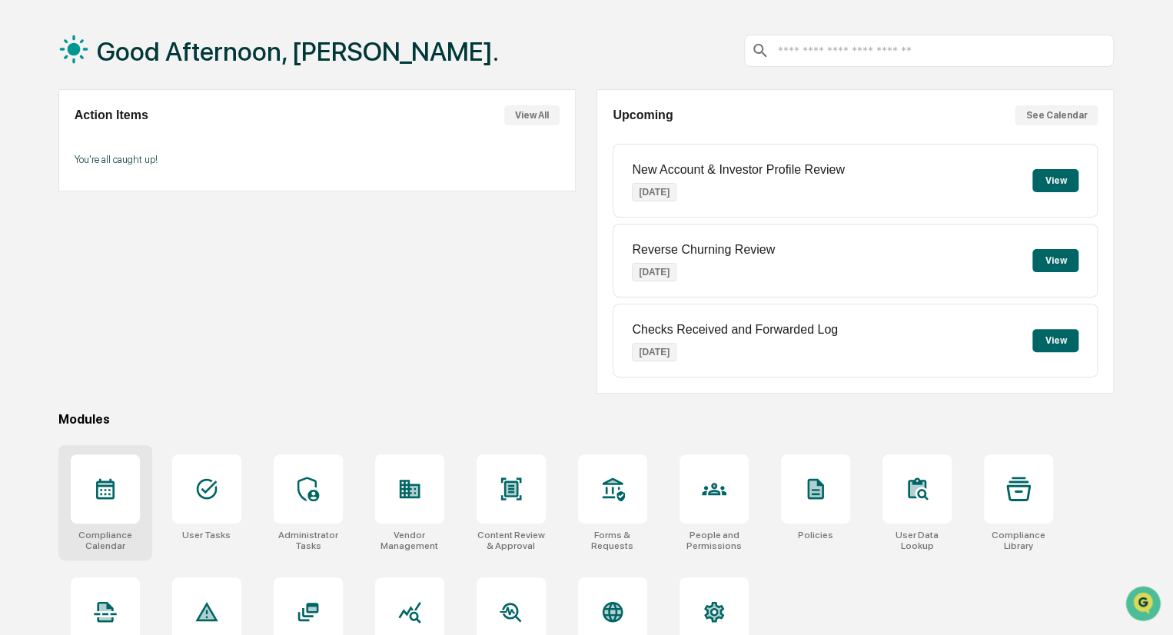
scroll to position [108, 0]
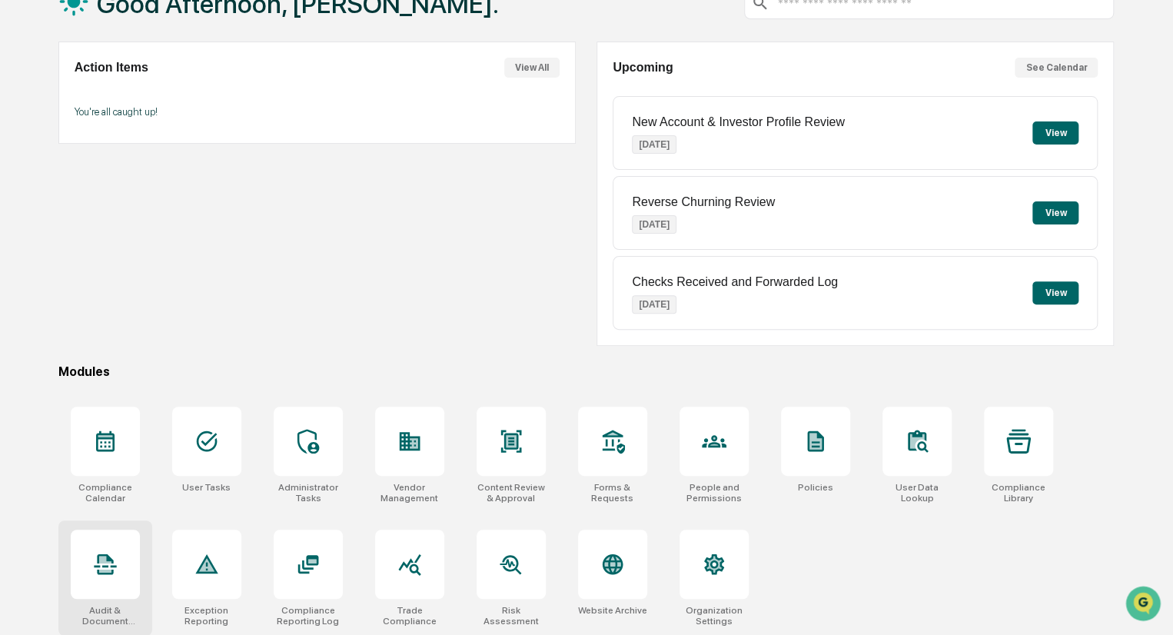
click at [93, 578] on div at bounding box center [105, 564] width 69 height 69
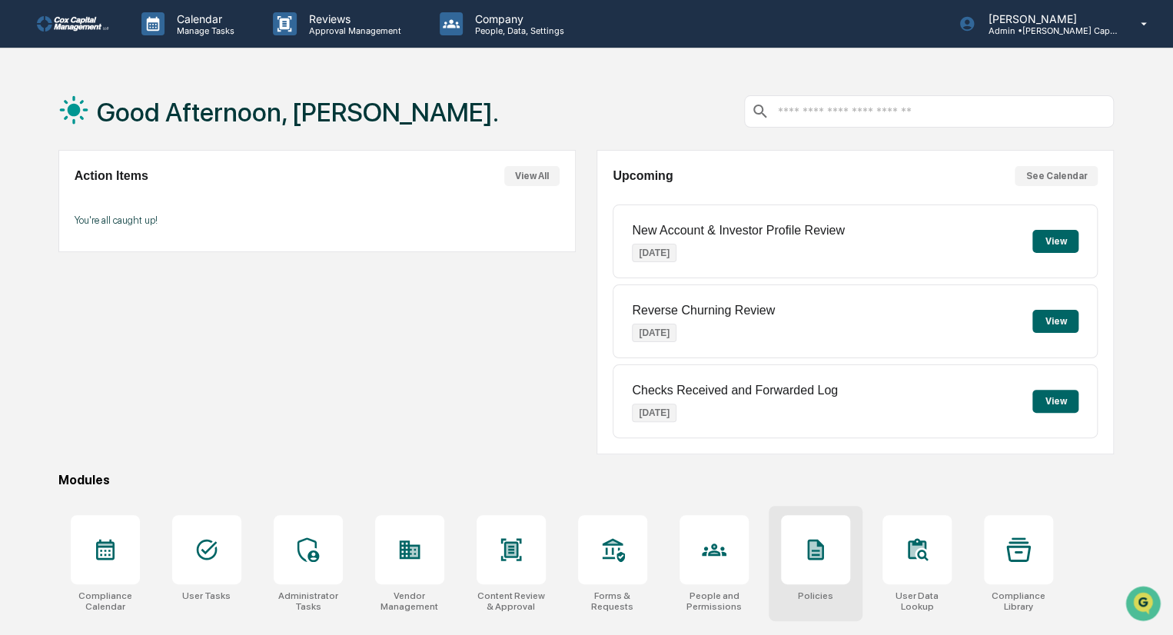
click at [806, 553] on icon at bounding box center [815, 549] width 25 height 25
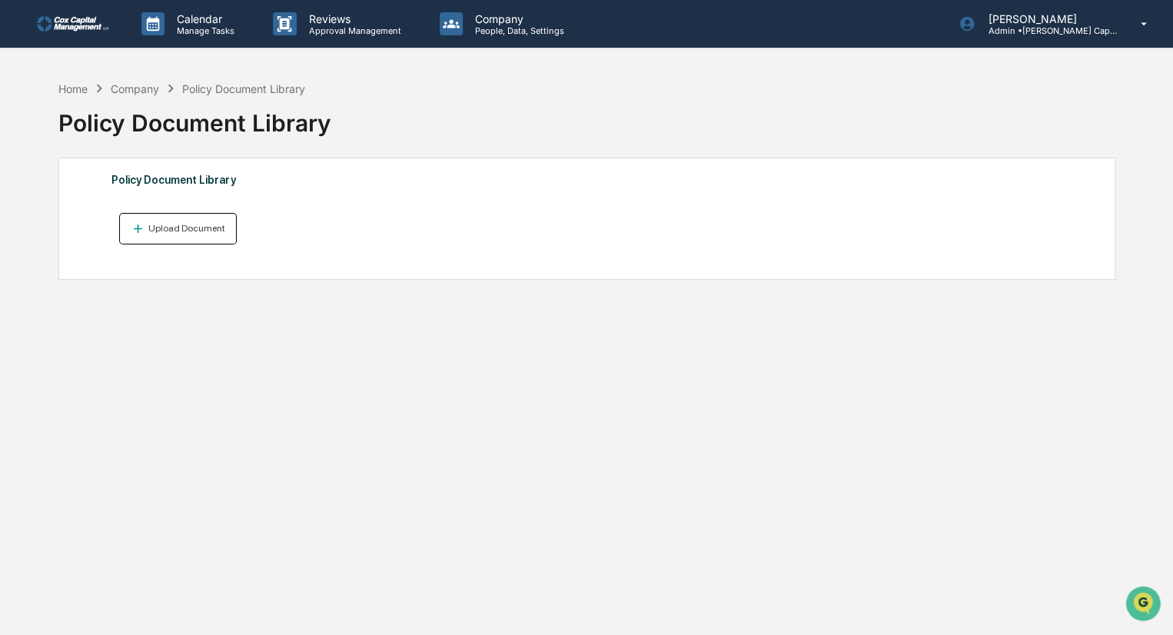
click at [160, 231] on div "Upload Document" at bounding box center [185, 228] width 80 height 11
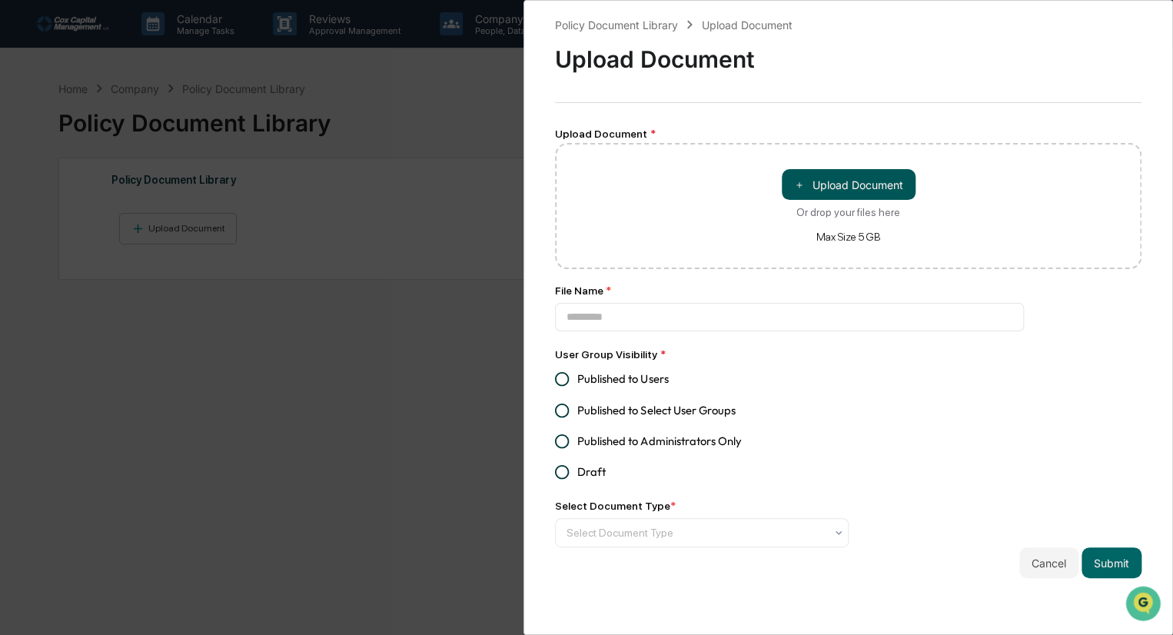
click at [856, 176] on button "＋ Upload Document" at bounding box center [849, 184] width 134 height 31
type input "**********"
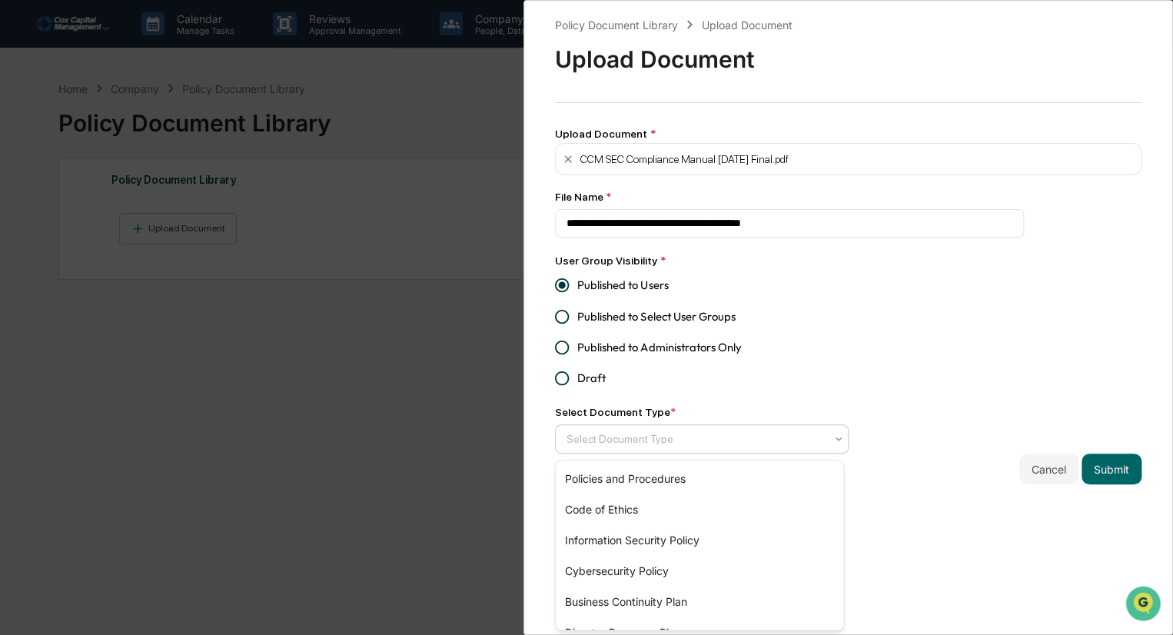
click at [649, 441] on div at bounding box center [695, 438] width 258 height 15
click at [656, 481] on div "Policies and Procedures" at bounding box center [699, 478] width 287 height 31
click at [872, 481] on div "Cancel Submit" at bounding box center [848, 468] width 586 height 31
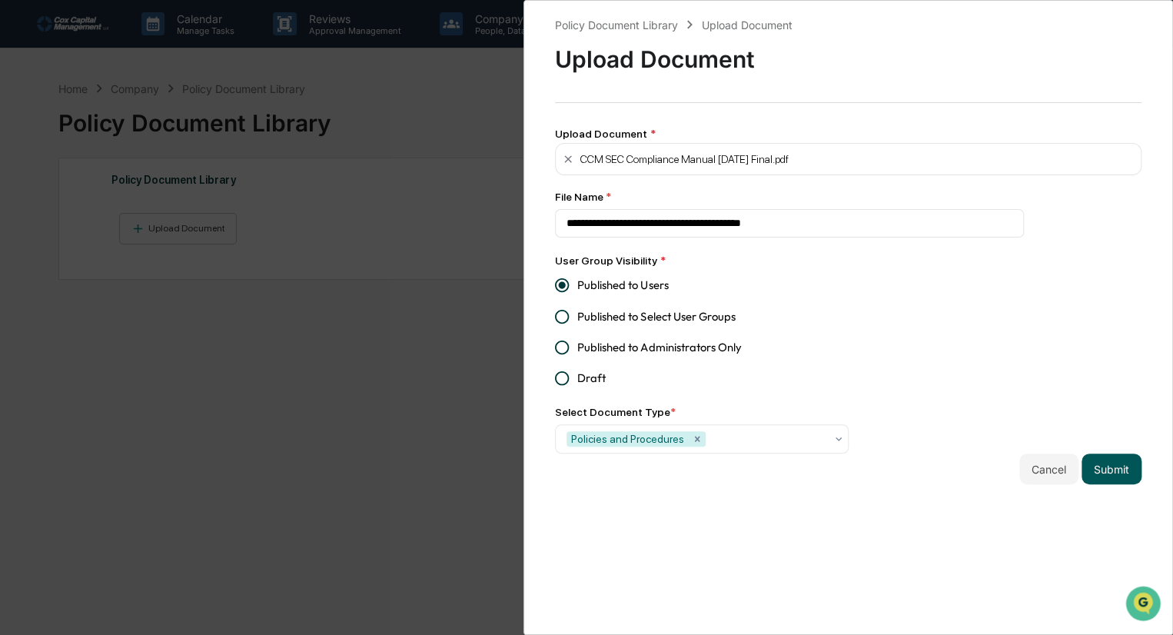
click at [1108, 470] on button "Submit" at bounding box center [1111, 468] width 60 height 31
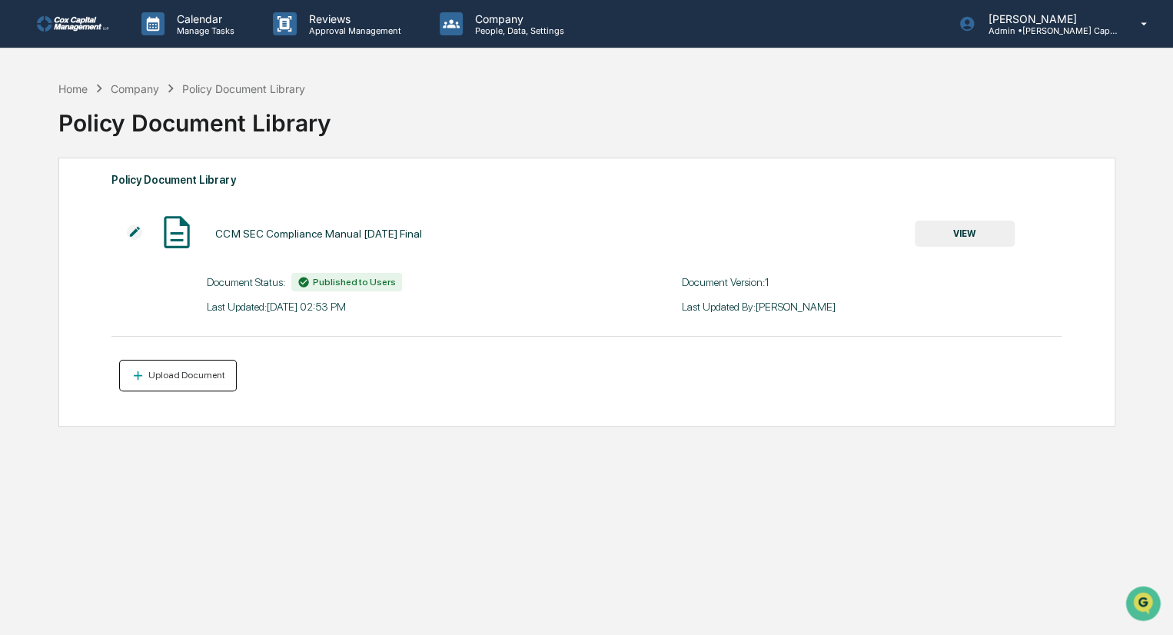
click at [176, 376] on div "Upload Document" at bounding box center [185, 375] width 80 height 11
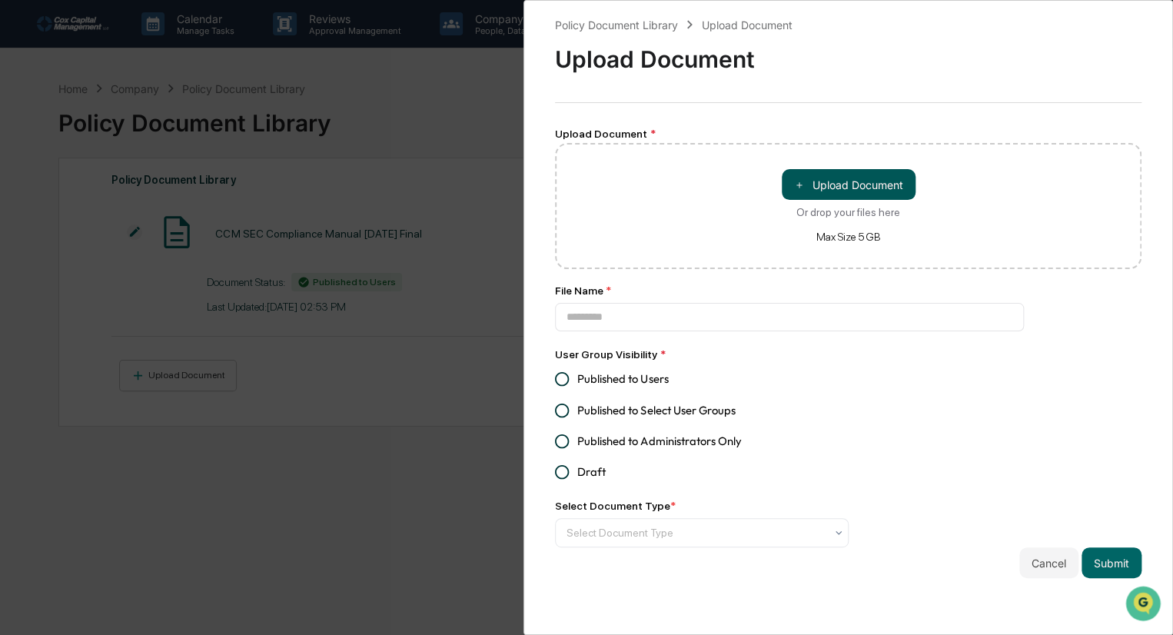
click at [858, 188] on button "＋ Upload Document" at bounding box center [849, 184] width 134 height 31
type input "**********"
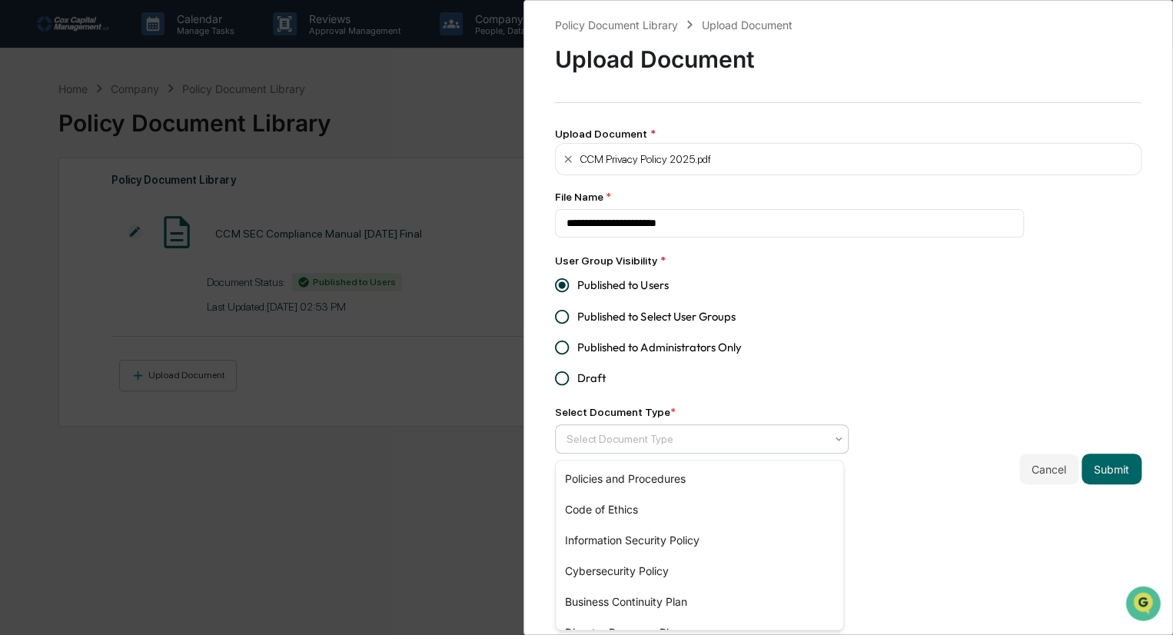
click at [658, 435] on div at bounding box center [695, 438] width 258 height 15
click at [1041, 477] on button "Cancel" at bounding box center [1048, 468] width 59 height 31
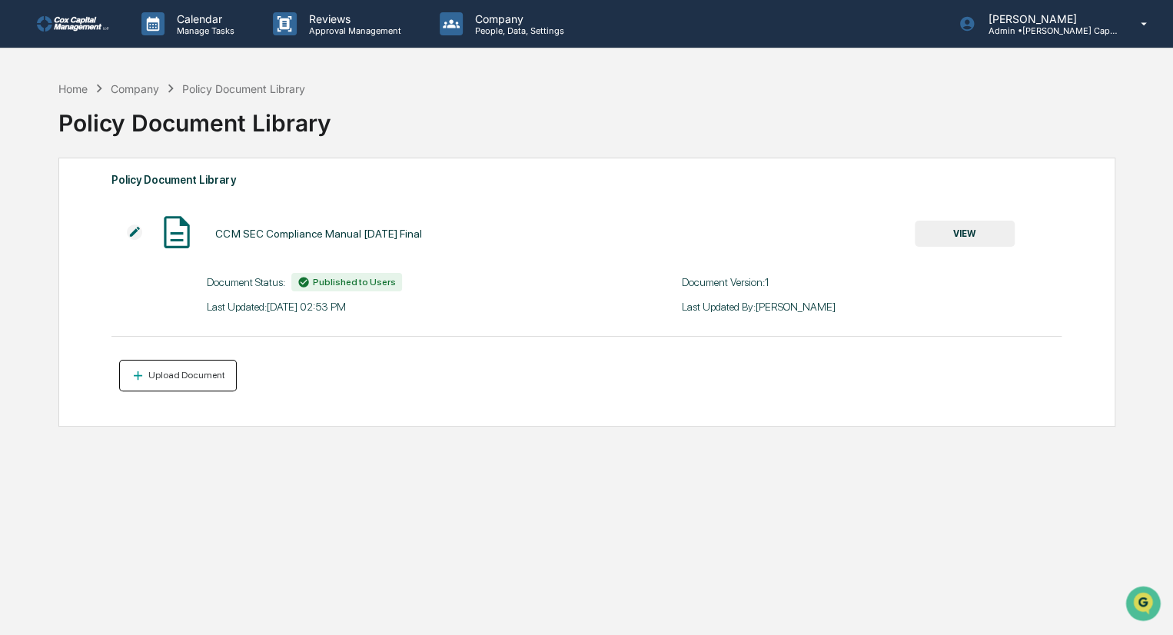
click at [164, 382] on div "Upload Document" at bounding box center [178, 375] width 95 height 15
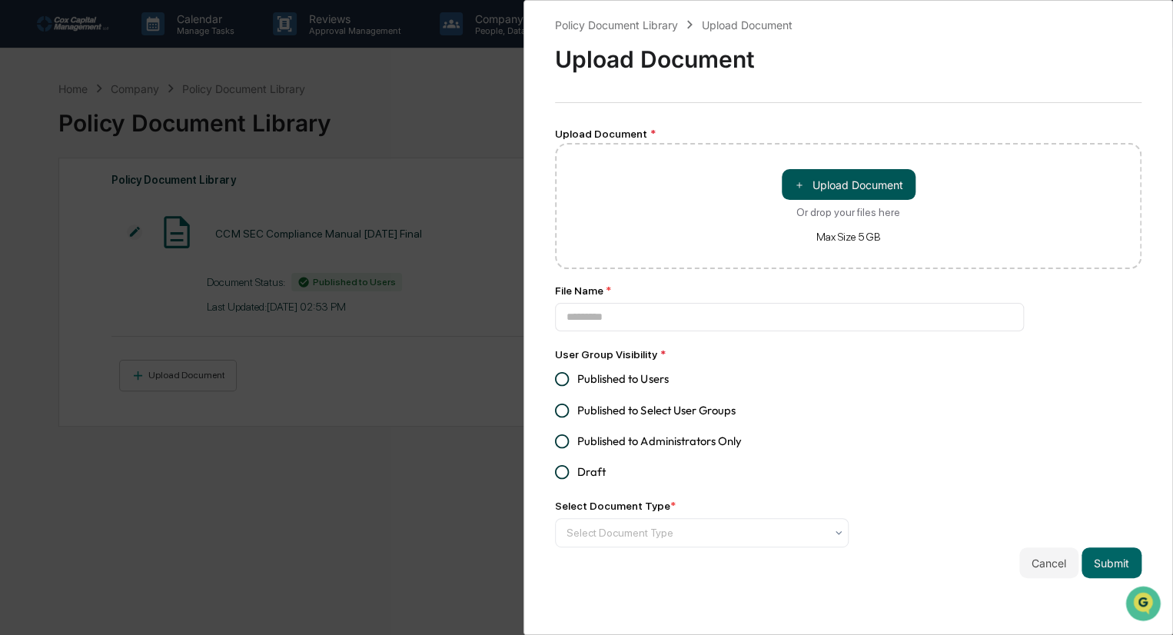
click at [828, 176] on button "＋ Upload Document" at bounding box center [849, 184] width 134 height 31
type input "**********"
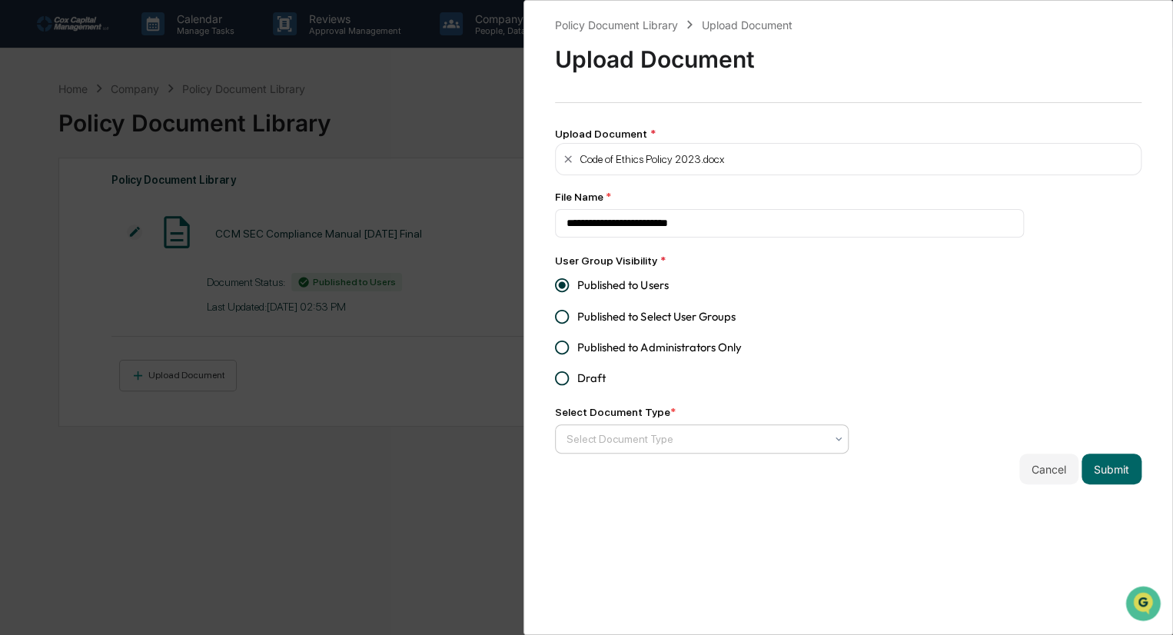
click at [623, 443] on div at bounding box center [695, 438] width 258 height 15
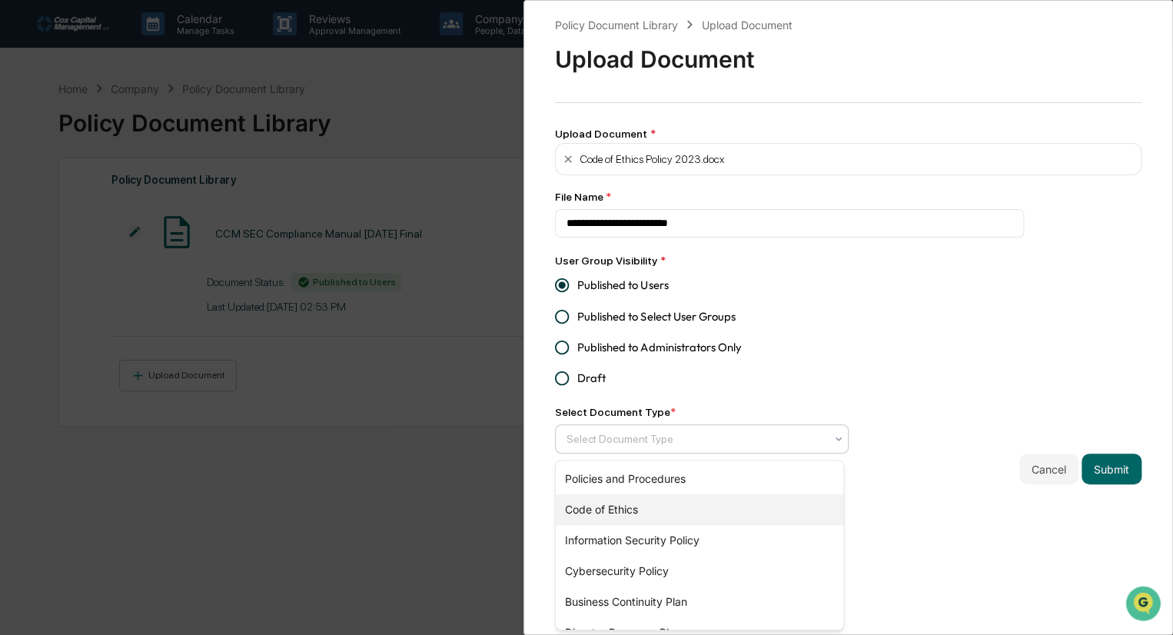
click at [610, 506] on div "Code of Ethics" at bounding box center [699, 509] width 287 height 31
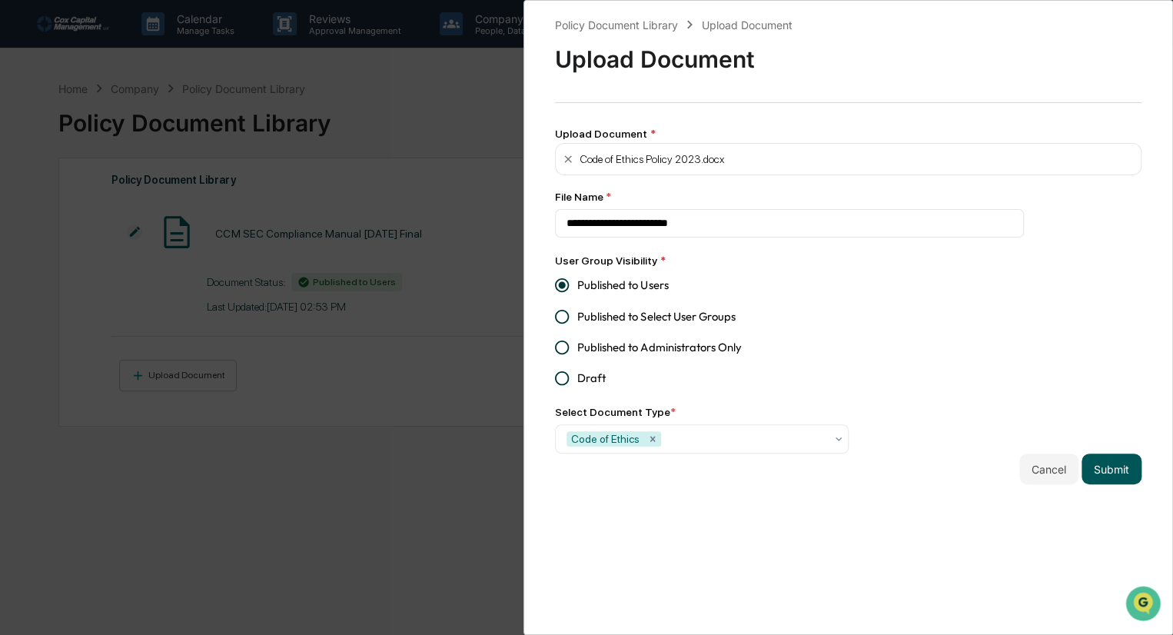
click at [1107, 471] on button "Submit" at bounding box center [1111, 468] width 60 height 31
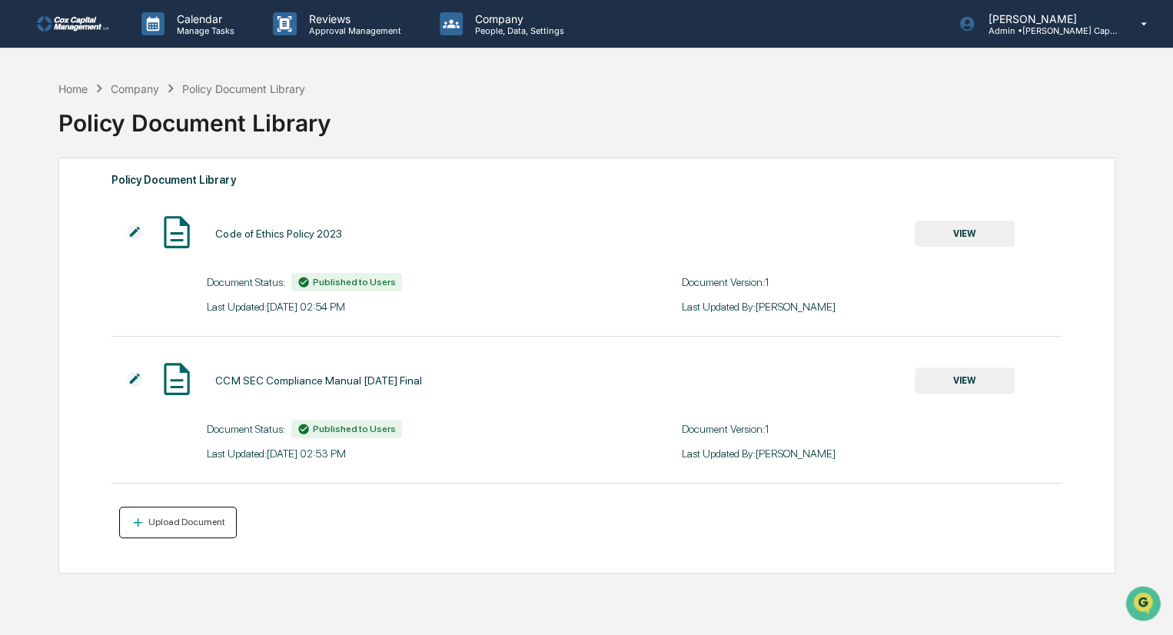
click at [185, 531] on button "Upload Document" at bounding box center [178, 523] width 118 height 32
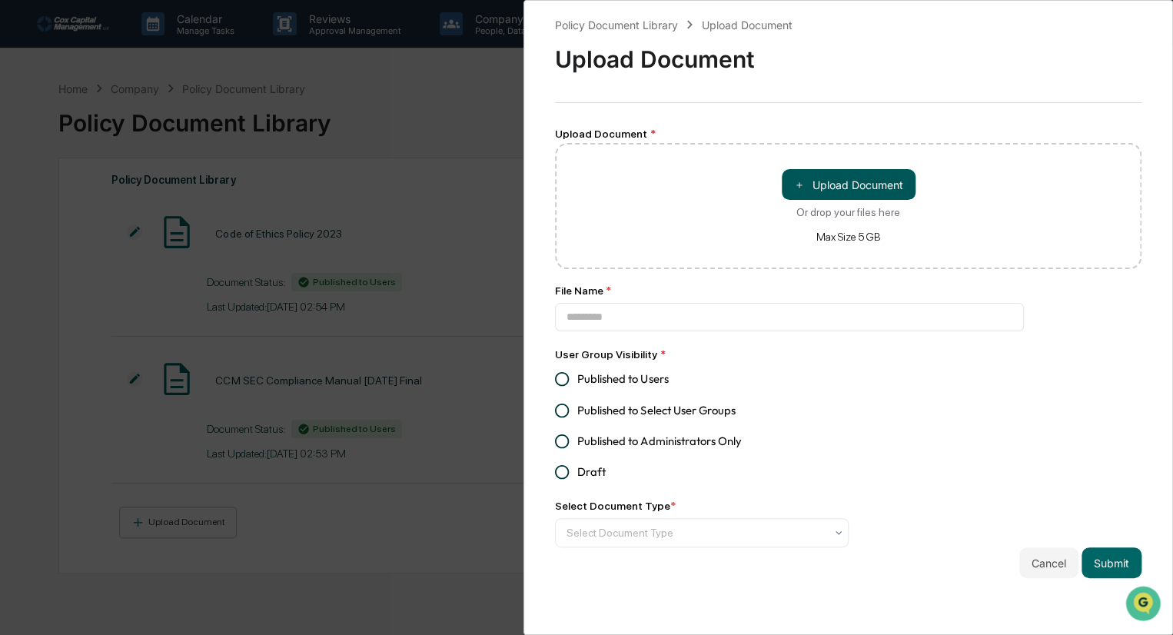
click at [836, 188] on button "＋ Upload Document" at bounding box center [849, 184] width 134 height 31
type input "**********"
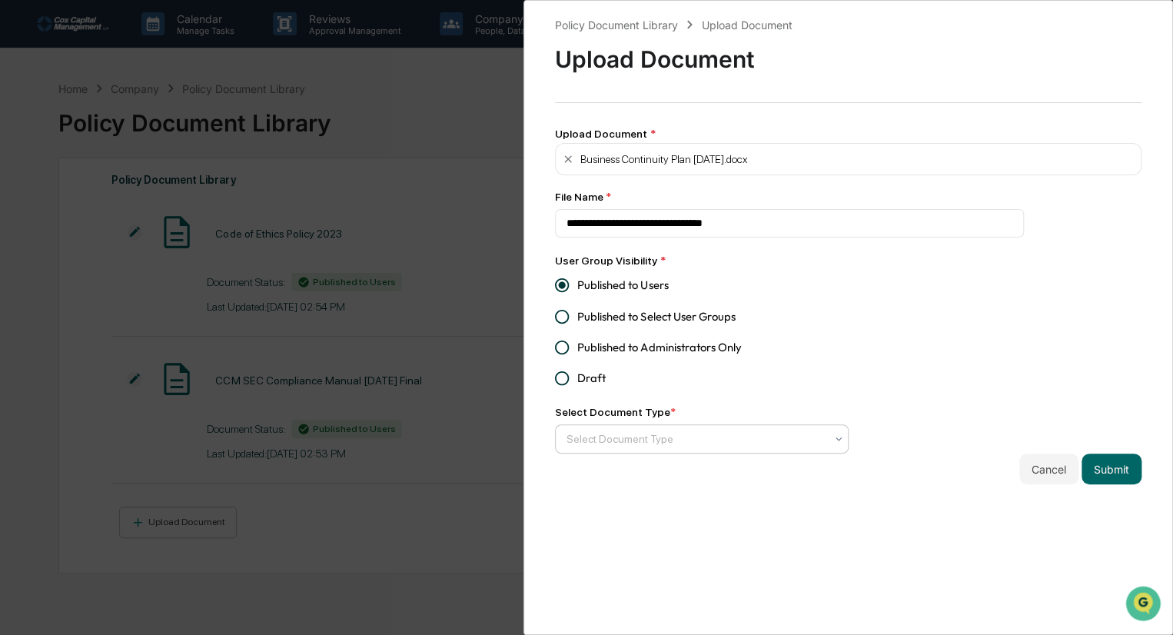
click at [614, 437] on div at bounding box center [695, 438] width 258 height 15
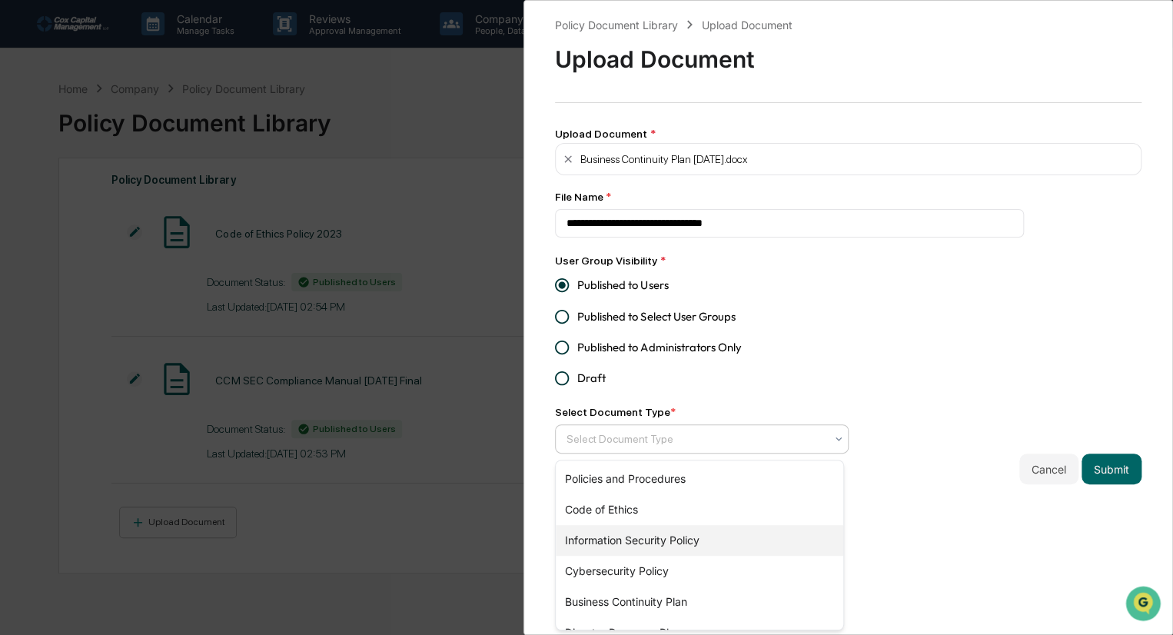
scroll to position [22, 0]
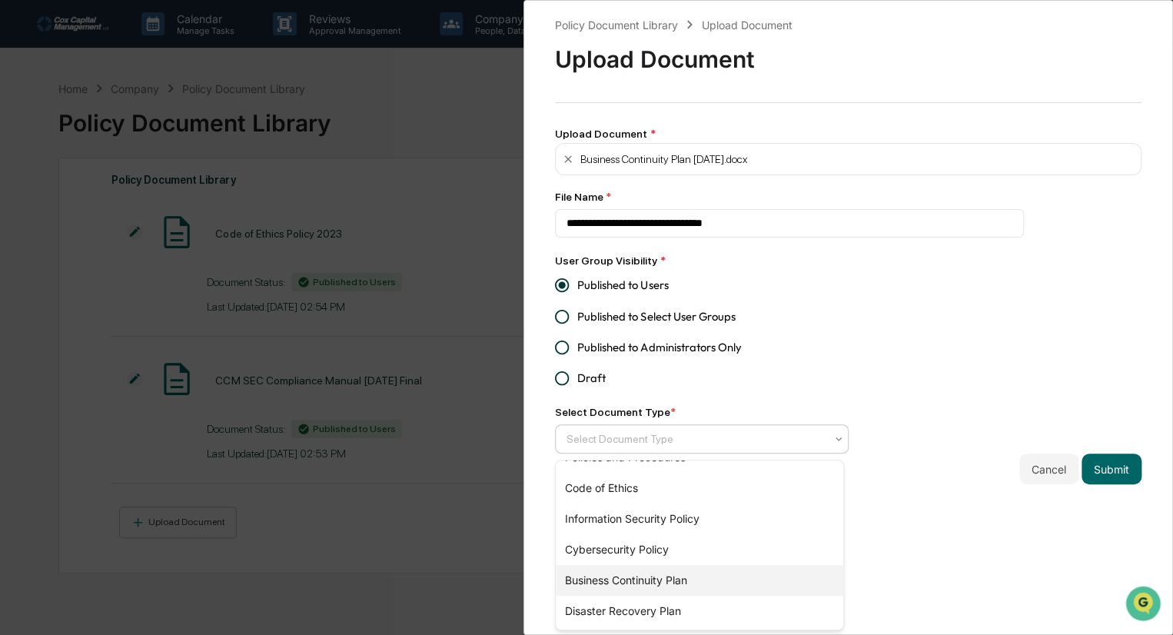
click at [669, 581] on div "Business Continuity Plan" at bounding box center [699, 580] width 287 height 31
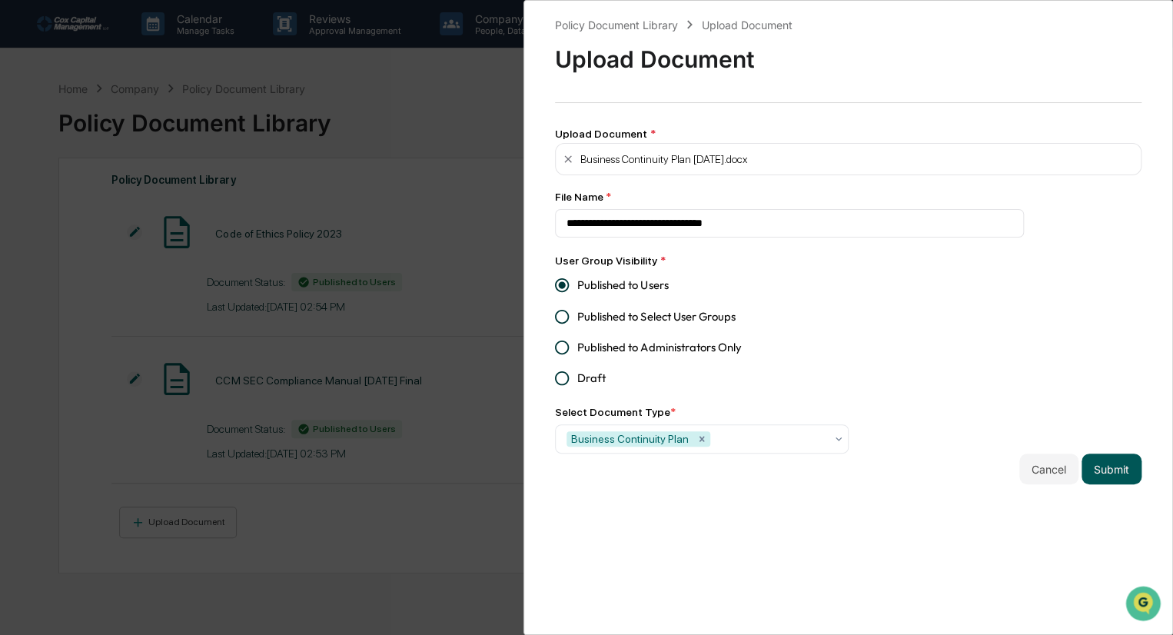
click at [1098, 470] on button "Submit" at bounding box center [1111, 468] width 60 height 31
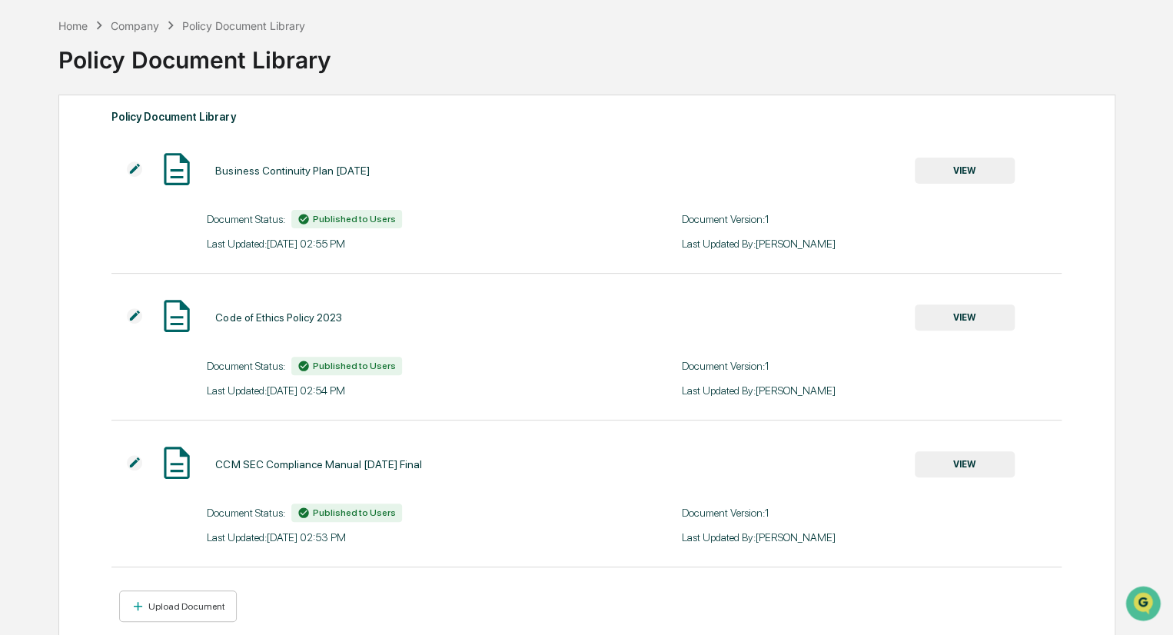
scroll to position [95, 0]
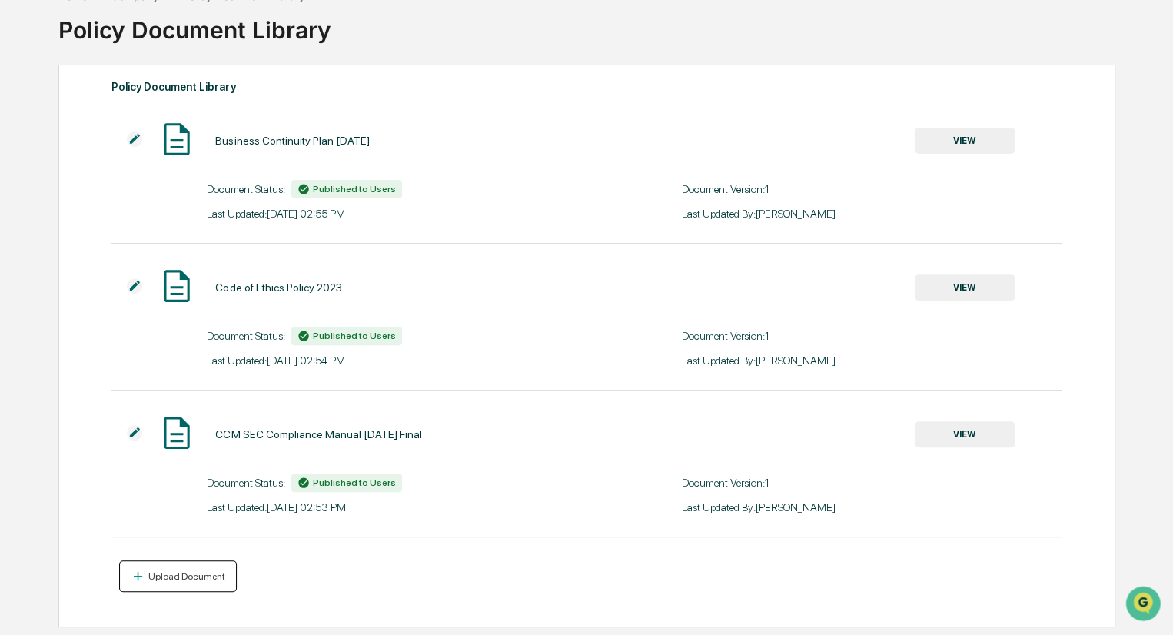
click at [169, 573] on div "Upload Document" at bounding box center [185, 576] width 80 height 11
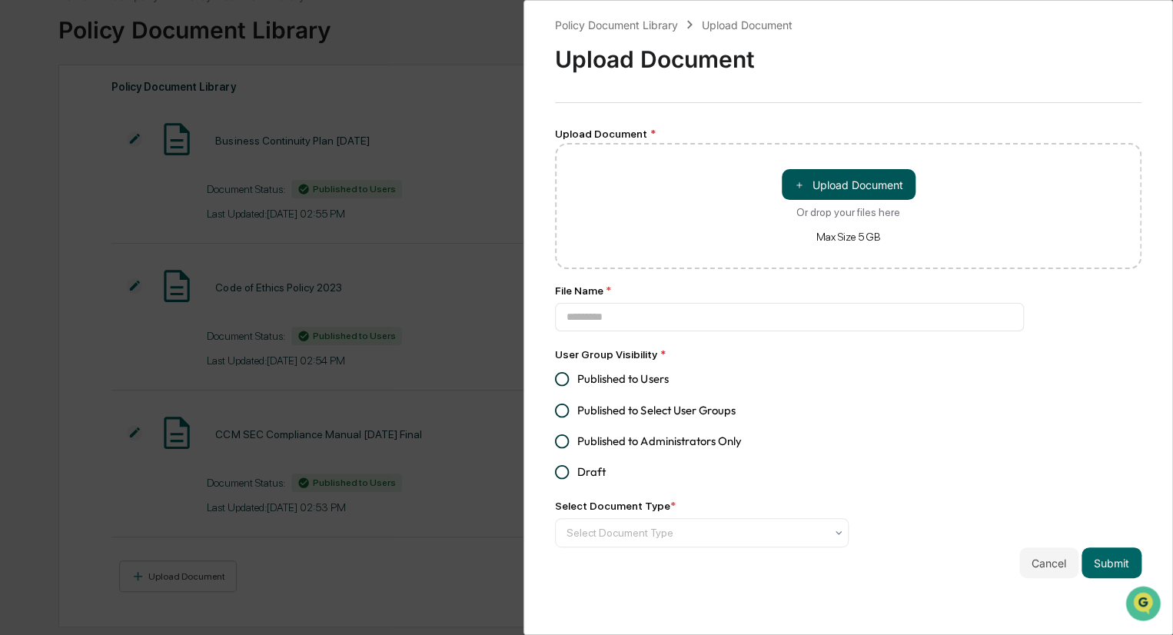
click at [843, 191] on button "＋ Upload Document" at bounding box center [849, 184] width 134 height 31
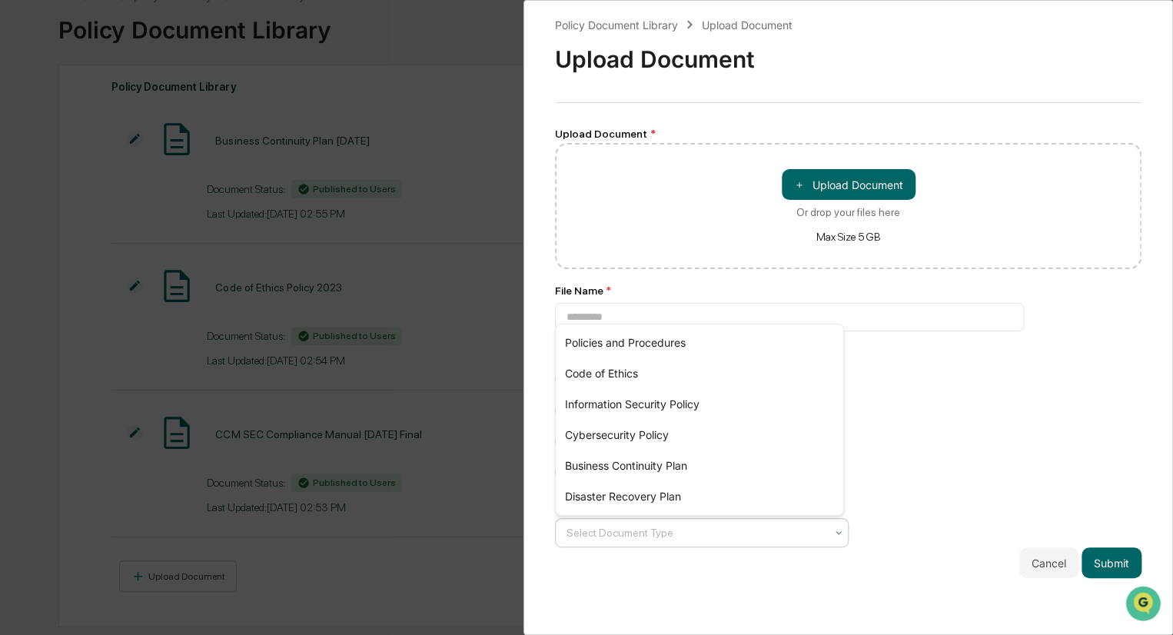
click at [693, 533] on div at bounding box center [695, 532] width 258 height 15
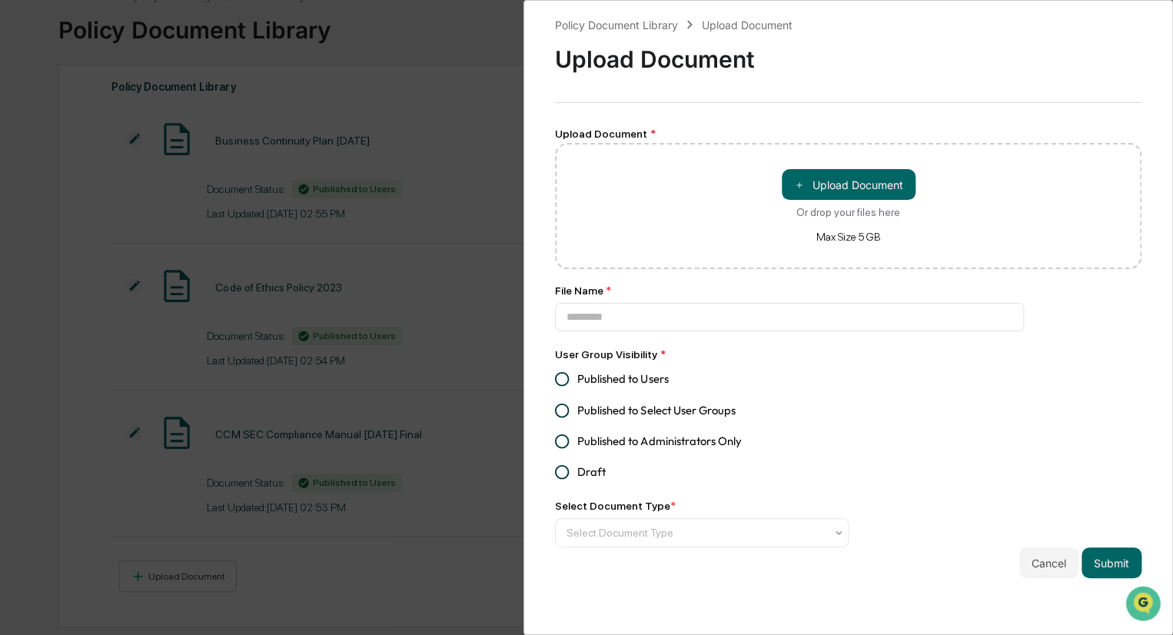
click at [953, 425] on div "Policy Document Library Upload Document Upload Document Upload Document * ＋ Upl…" at bounding box center [848, 297] width 586 height 562
click at [1036, 563] on button "Cancel" at bounding box center [1048, 562] width 59 height 31
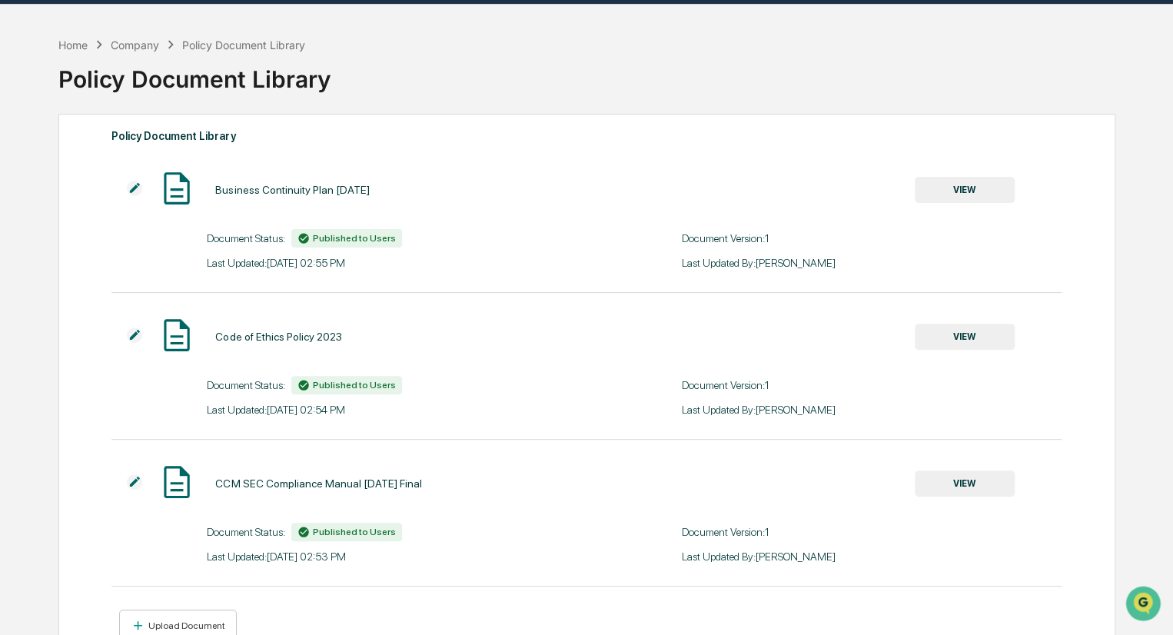
scroll to position [0, 0]
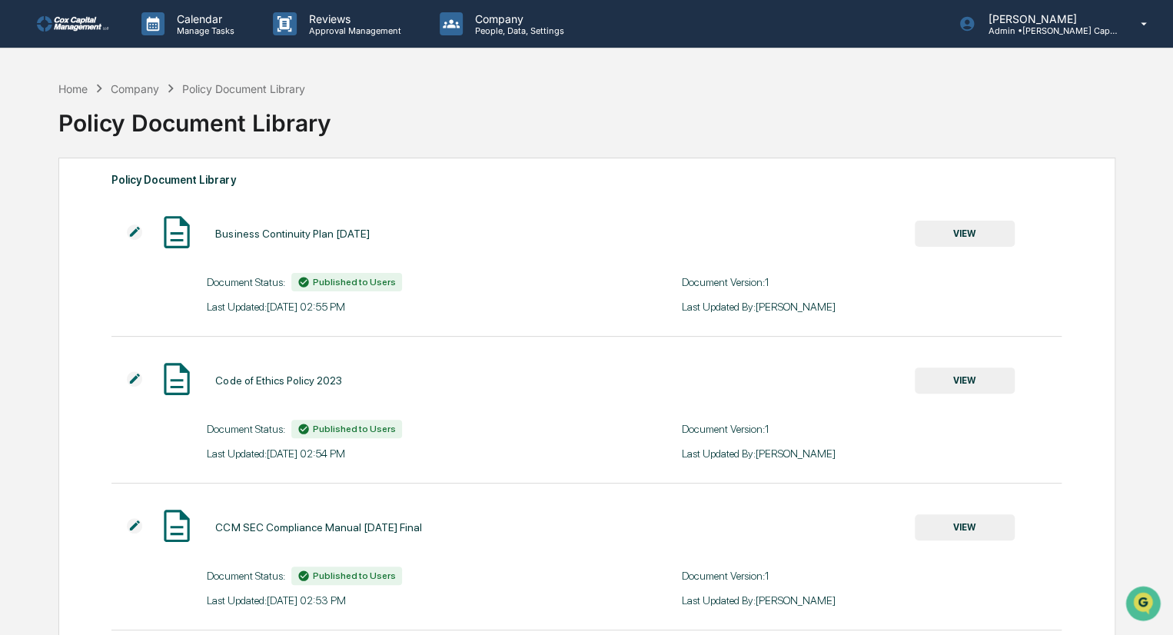
click at [59, 16] on img at bounding box center [74, 23] width 74 height 15
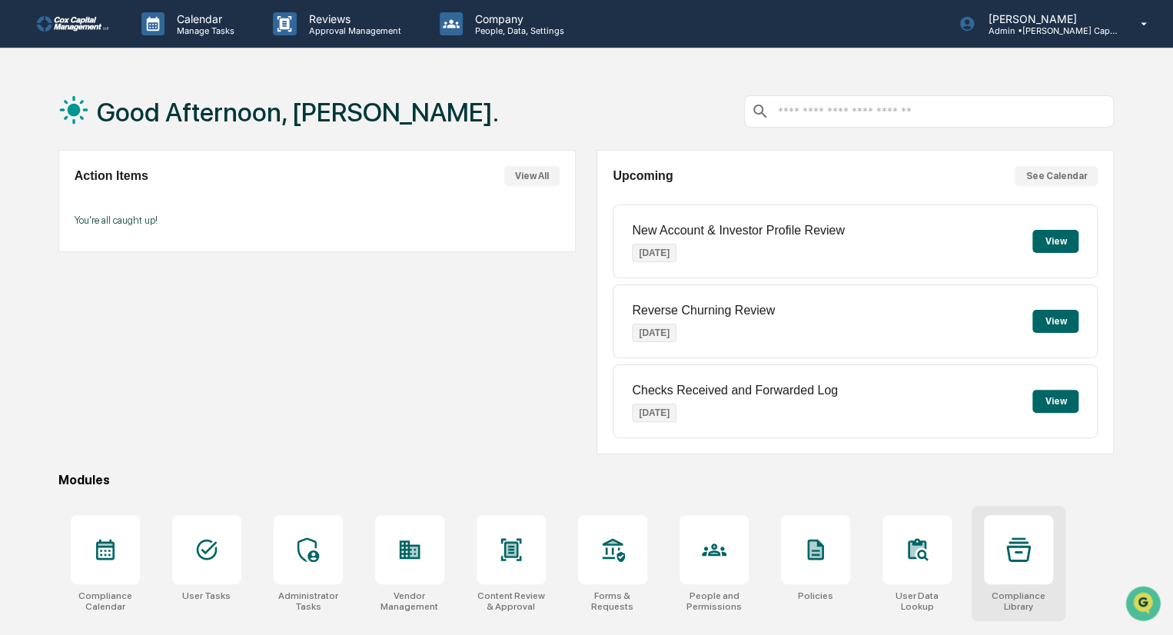
click at [1000, 551] on div at bounding box center [1018, 549] width 69 height 69
click at [1051, 243] on button "View" at bounding box center [1055, 241] width 46 height 23
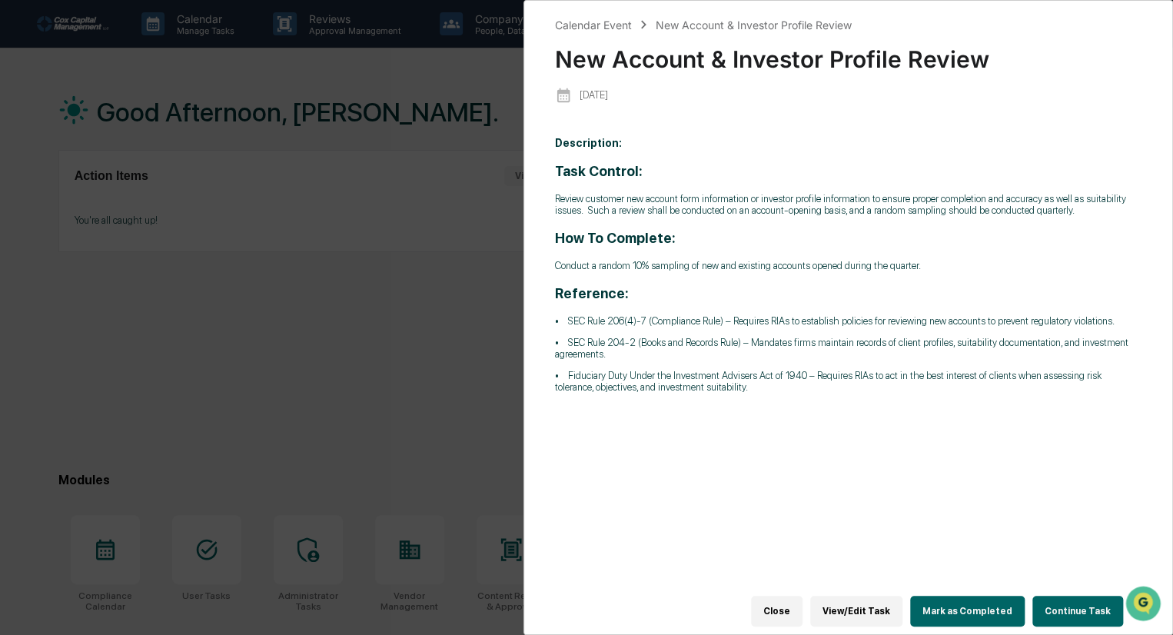
click at [1080, 609] on button "Continue Task" at bounding box center [1077, 611] width 91 height 31
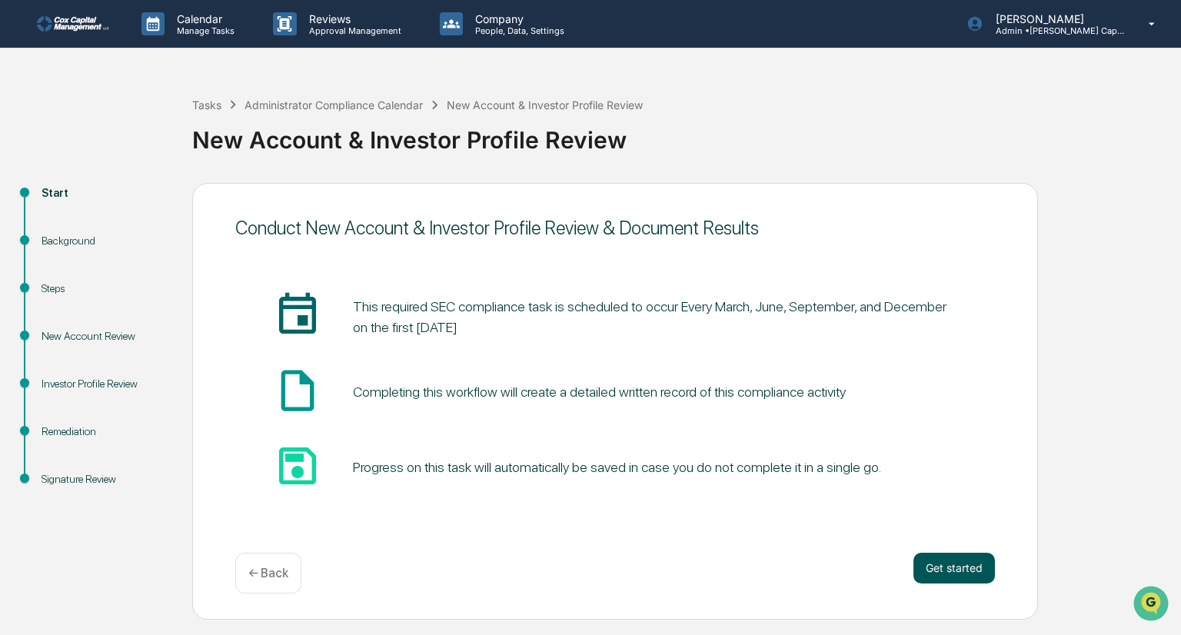
click at [955, 564] on button "Get started" at bounding box center [953, 568] width 81 height 31
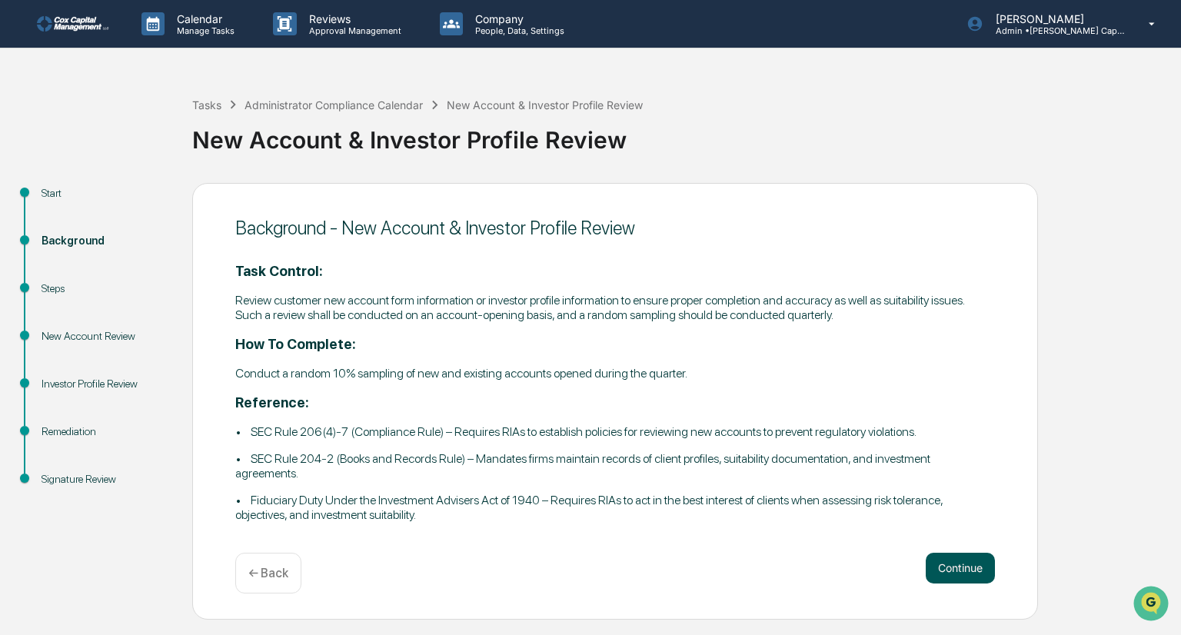
click at [963, 566] on button "Continue" at bounding box center [959, 568] width 69 height 31
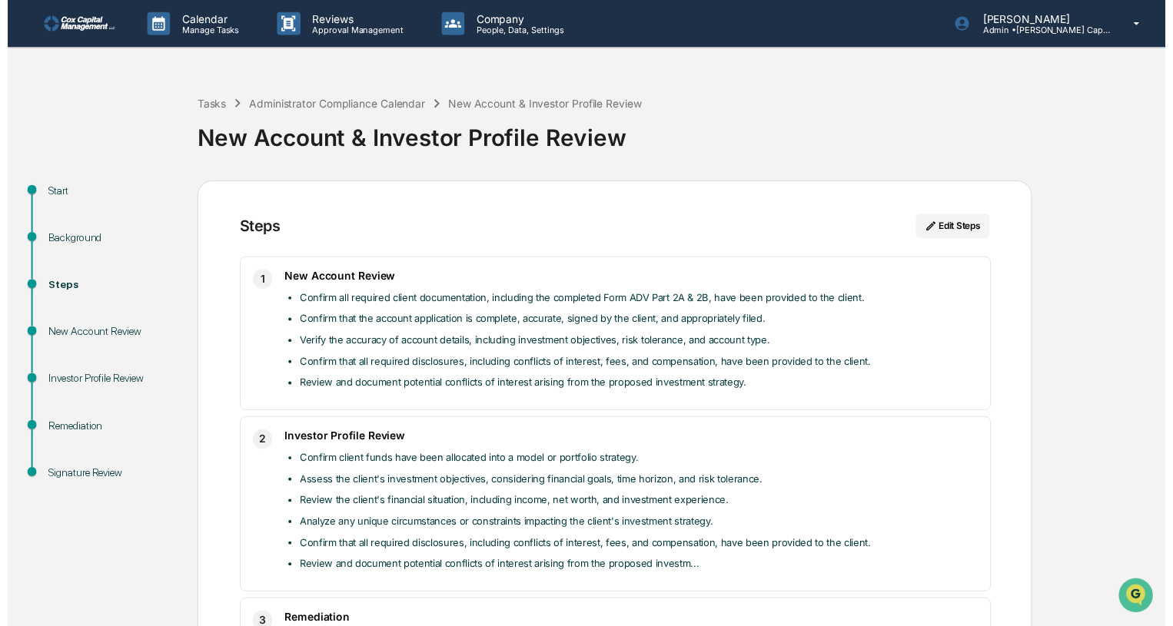
scroll to position [115, 0]
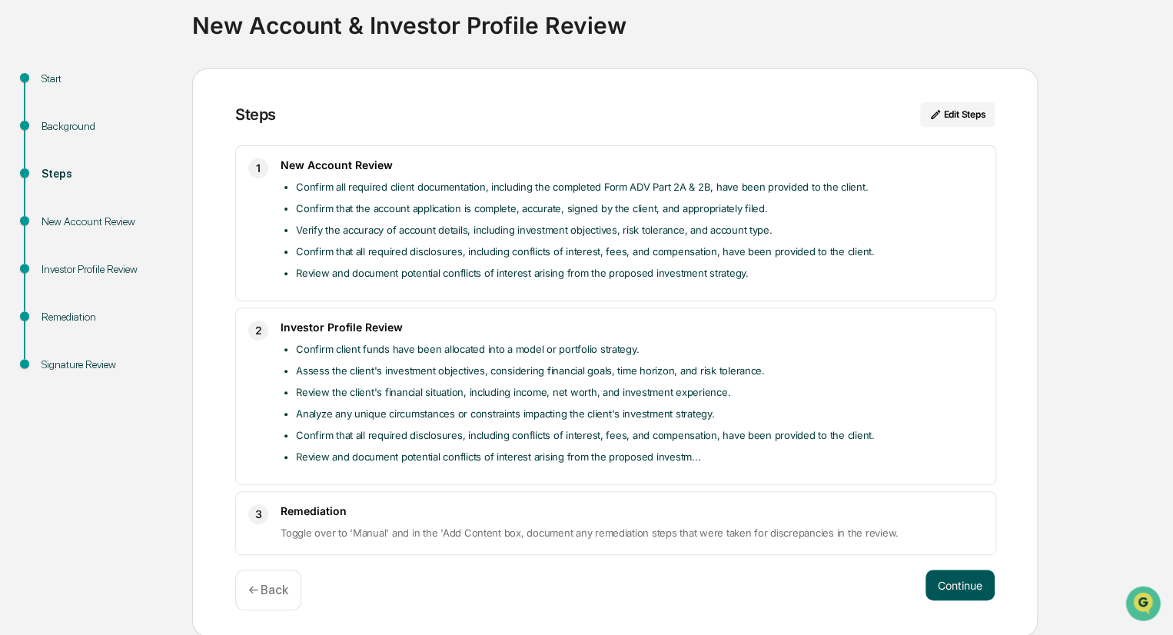
click at [948, 580] on button "Continue" at bounding box center [959, 585] width 69 height 31
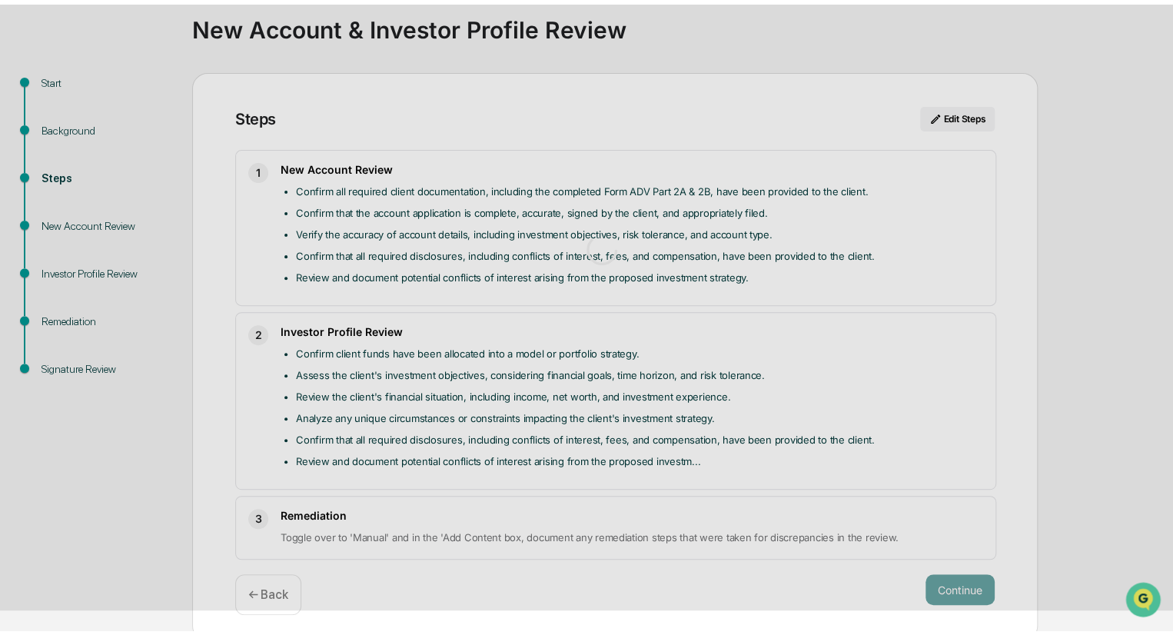
scroll to position [11, 0]
